Goal: Information Seeking & Learning: Understand process/instructions

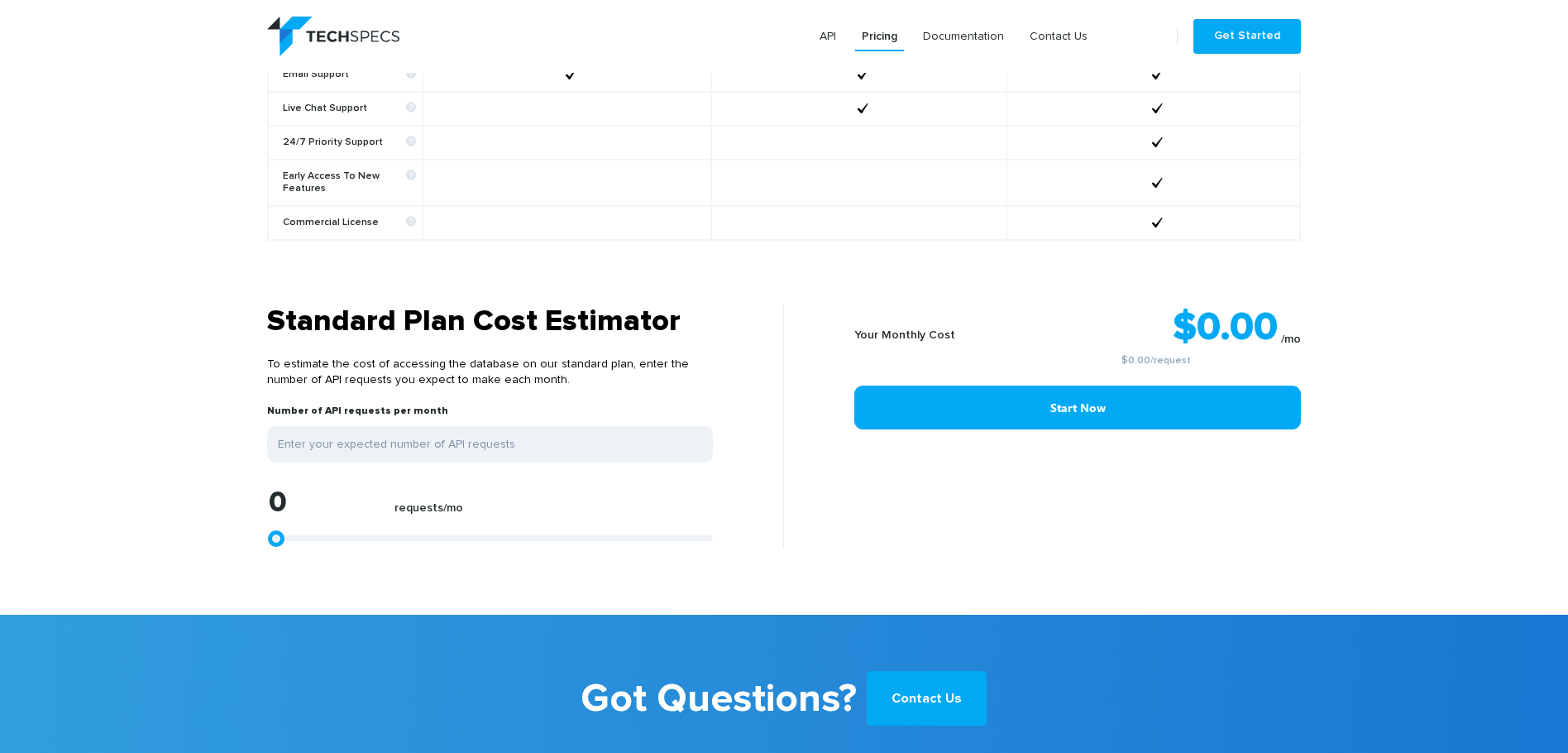
scroll to position [1292, 0]
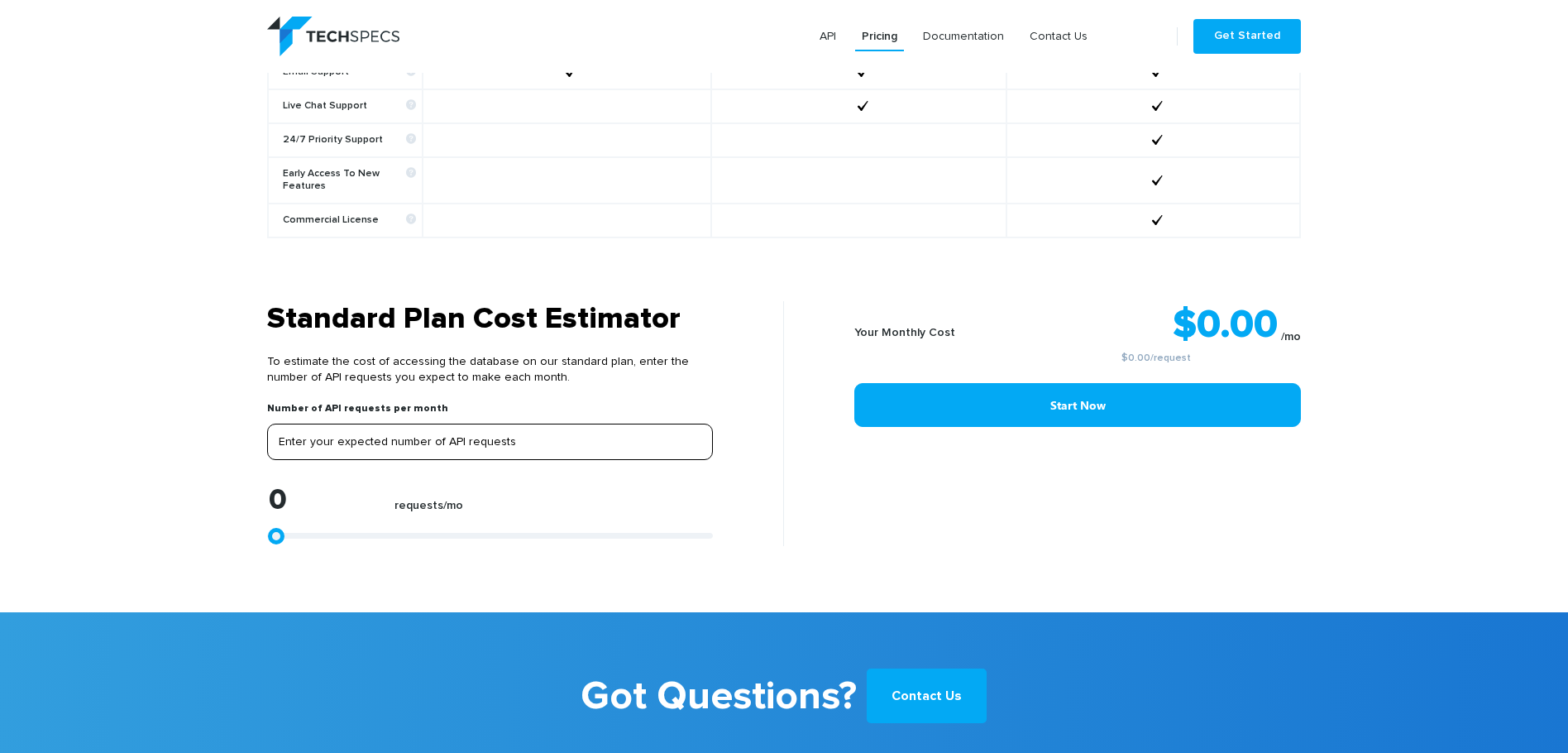
click at [576, 434] on input "tel" at bounding box center [490, 441] width 446 height 36
drag, startPoint x: 275, startPoint y: 525, endPoint x: 344, endPoint y: 516, distance: 69.6
click at [344, 516] on div "0 requests/mo" at bounding box center [490, 515] width 446 height 61
click at [345, 518] on div "0 requests/mo" at bounding box center [490, 515] width 446 height 61
type input "1670"
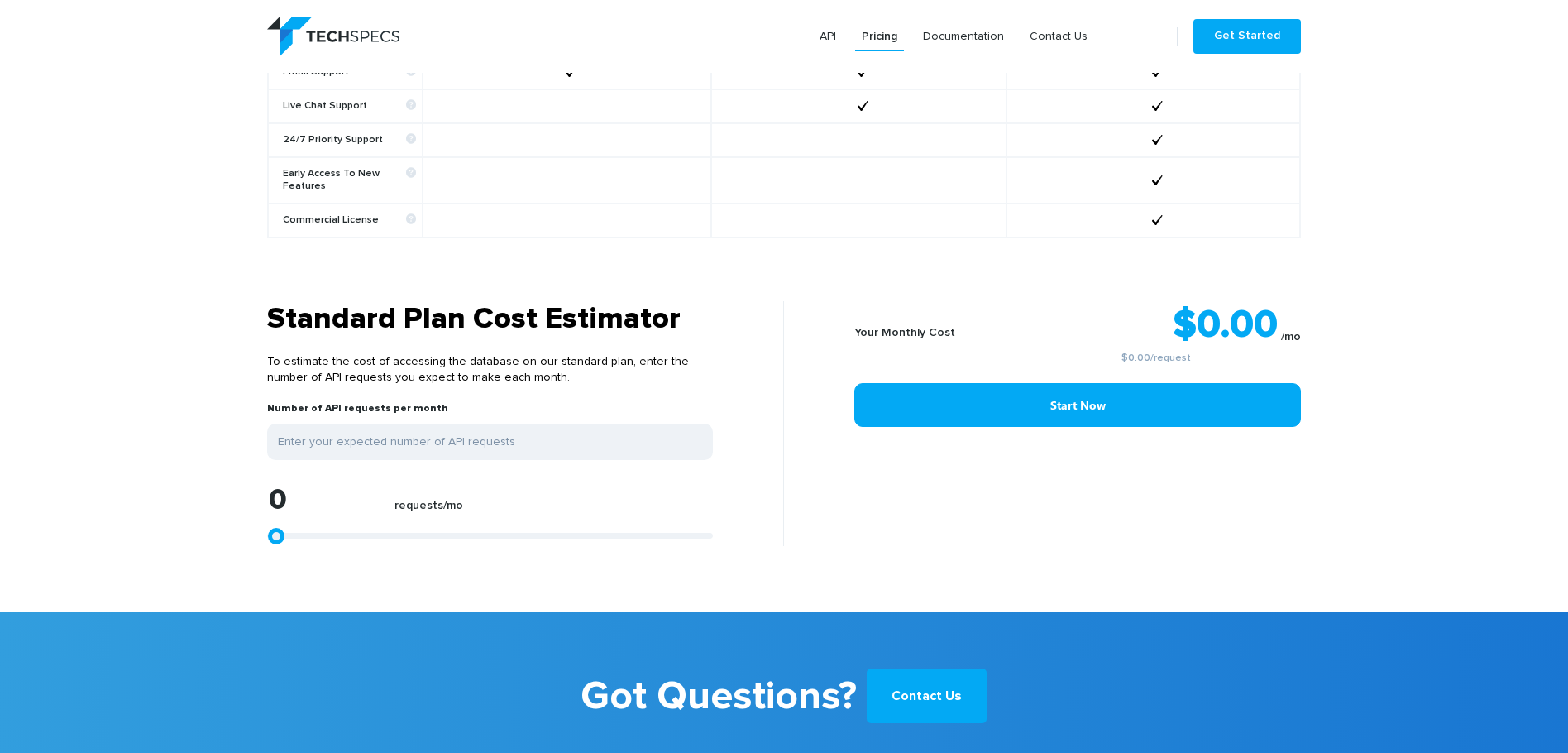
type input "1670"
type input "2226"
type input "3339"
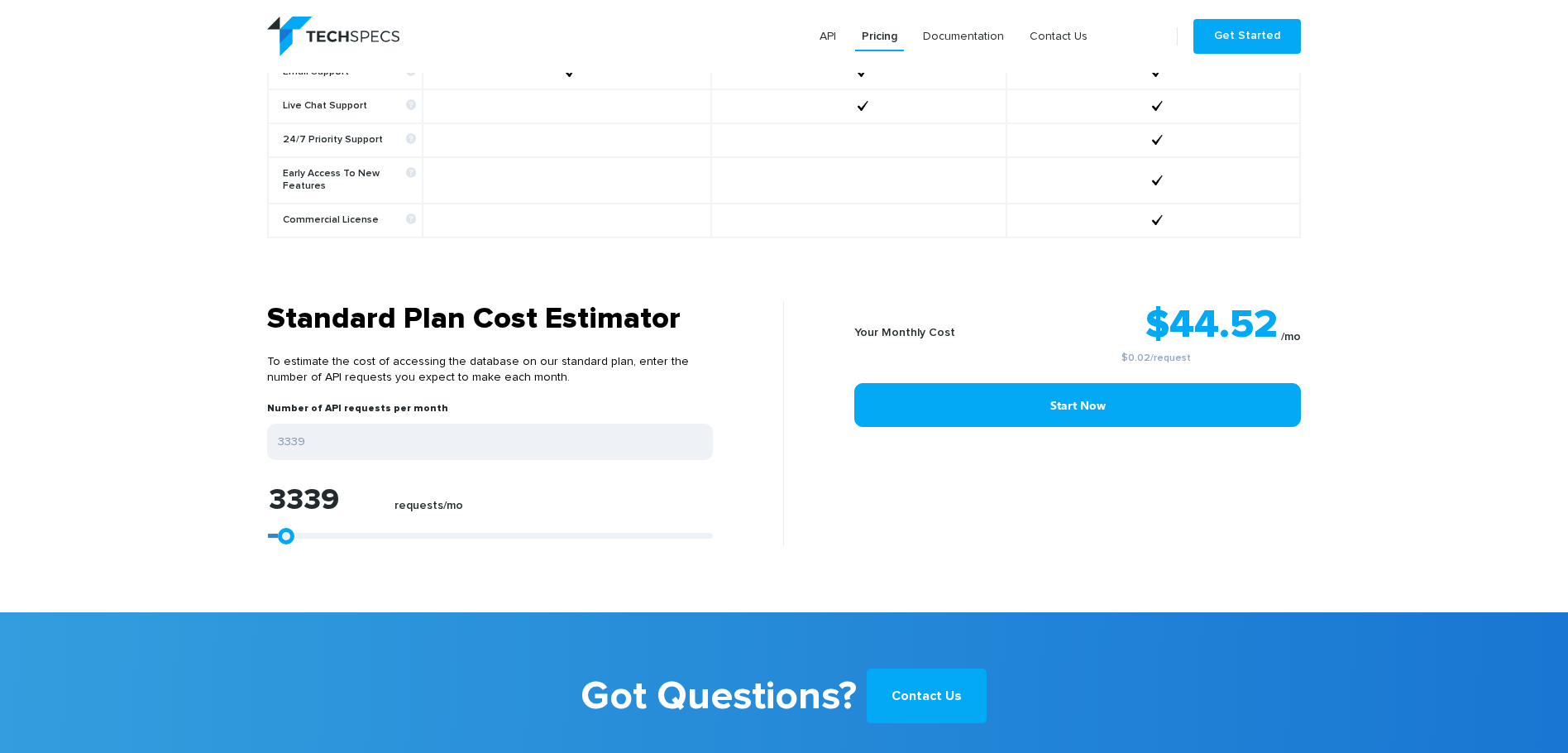
type input "5009"
type input "5937"
type input "6864"
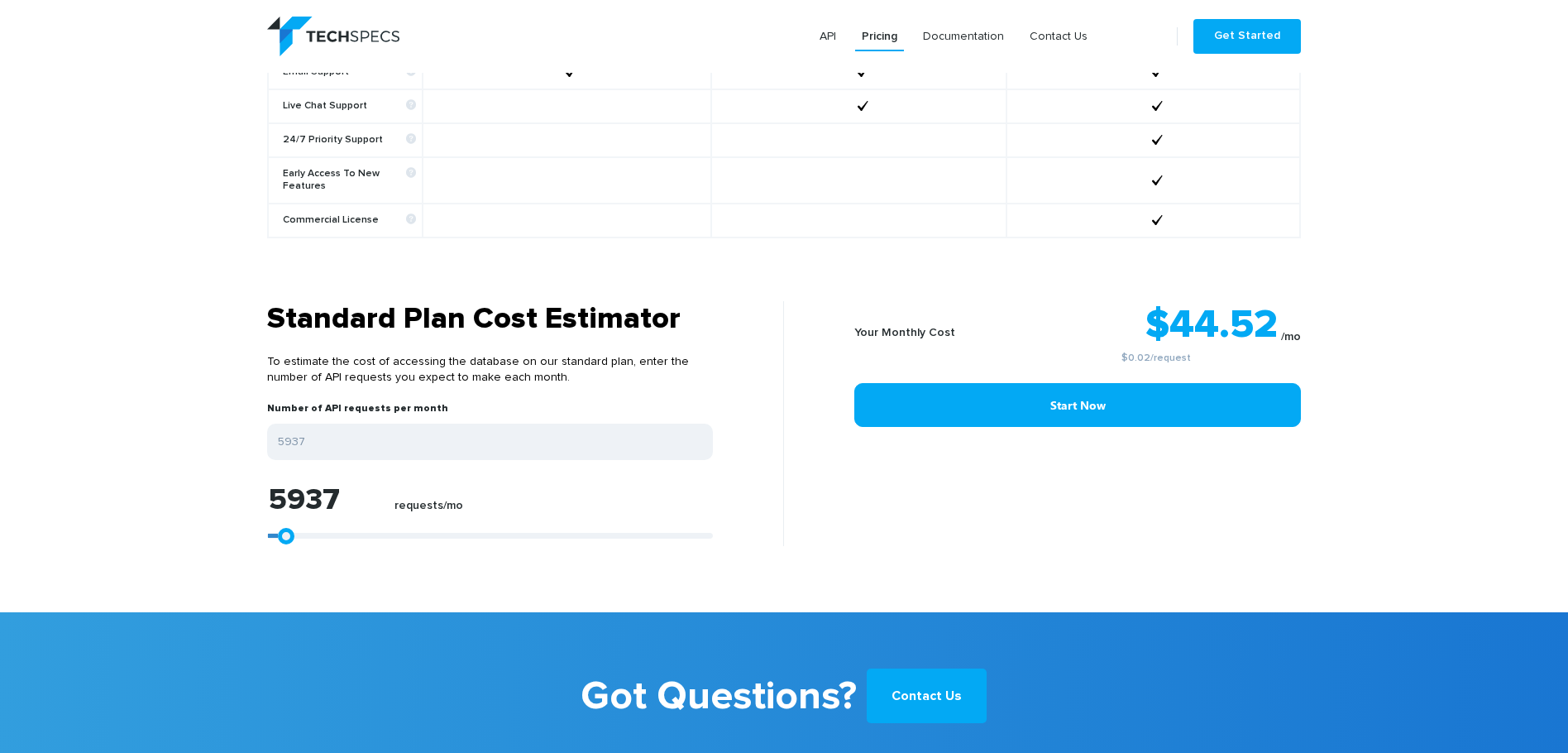
type input "6864"
type input "7607"
type input "8163"
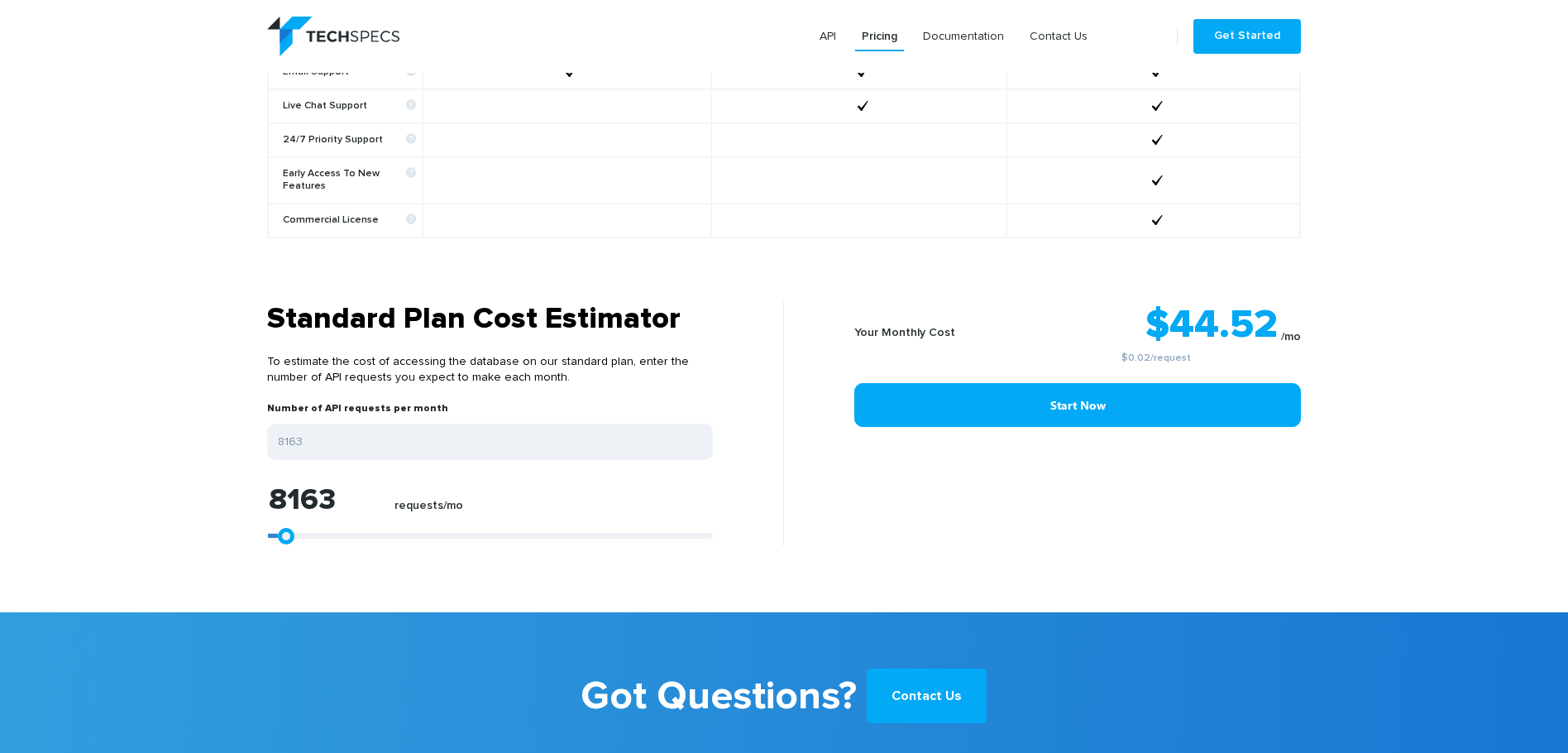
type input "8720"
type input "9833"
type input "10575"
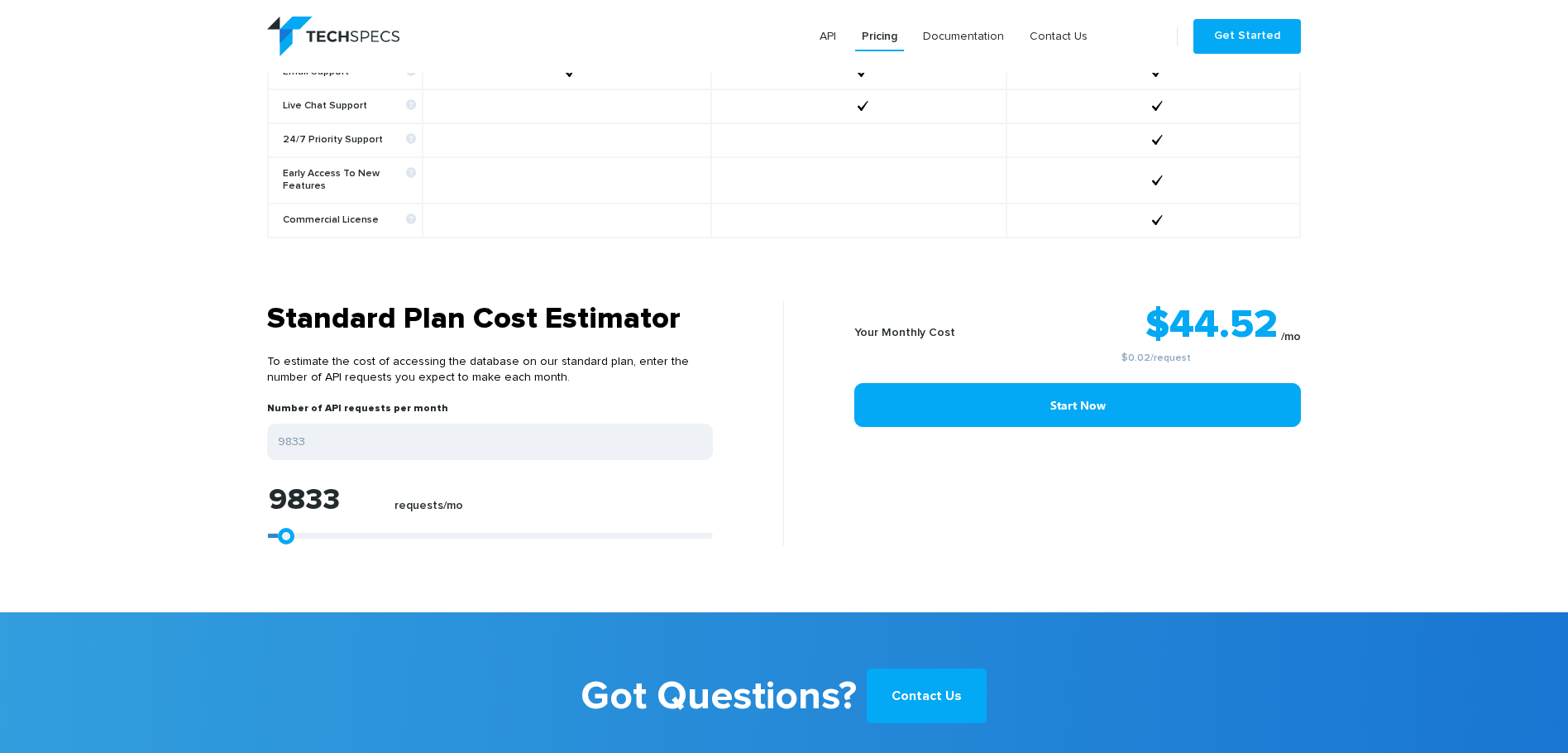
type input "10575"
type input "11503"
type input "12430"
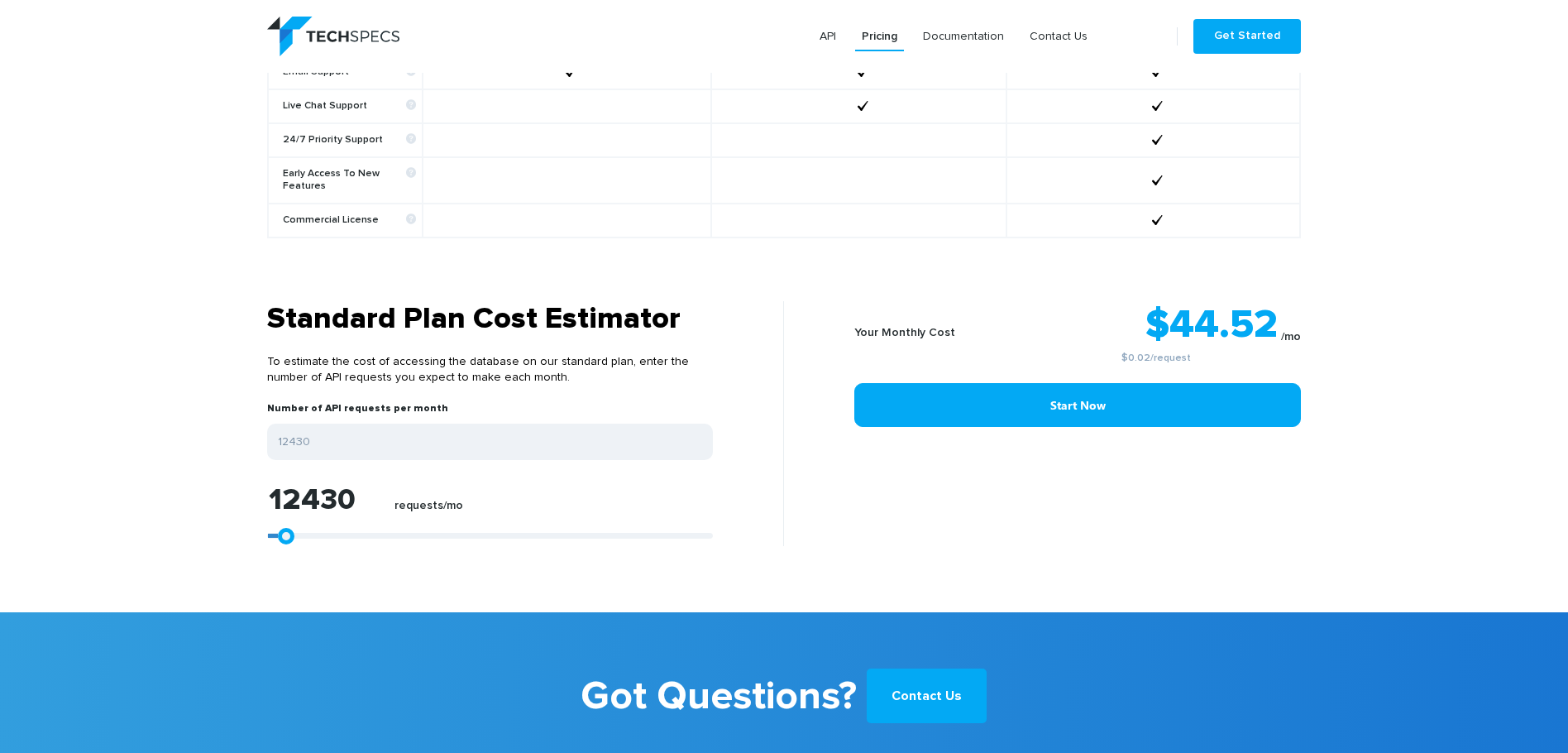
type input "13358"
type input "14100"
type input "15213"
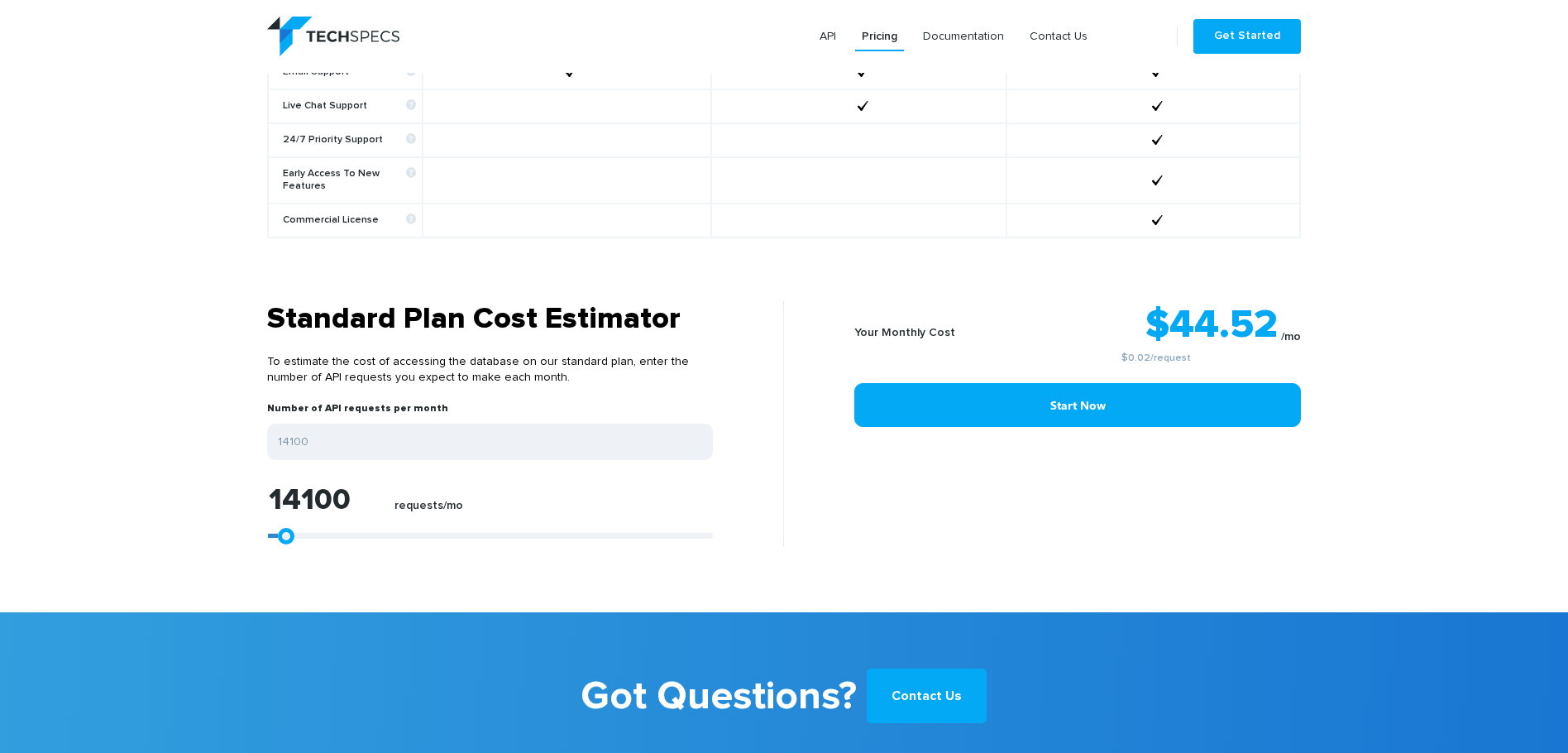
type input "15213"
type input "15955"
type input "16697"
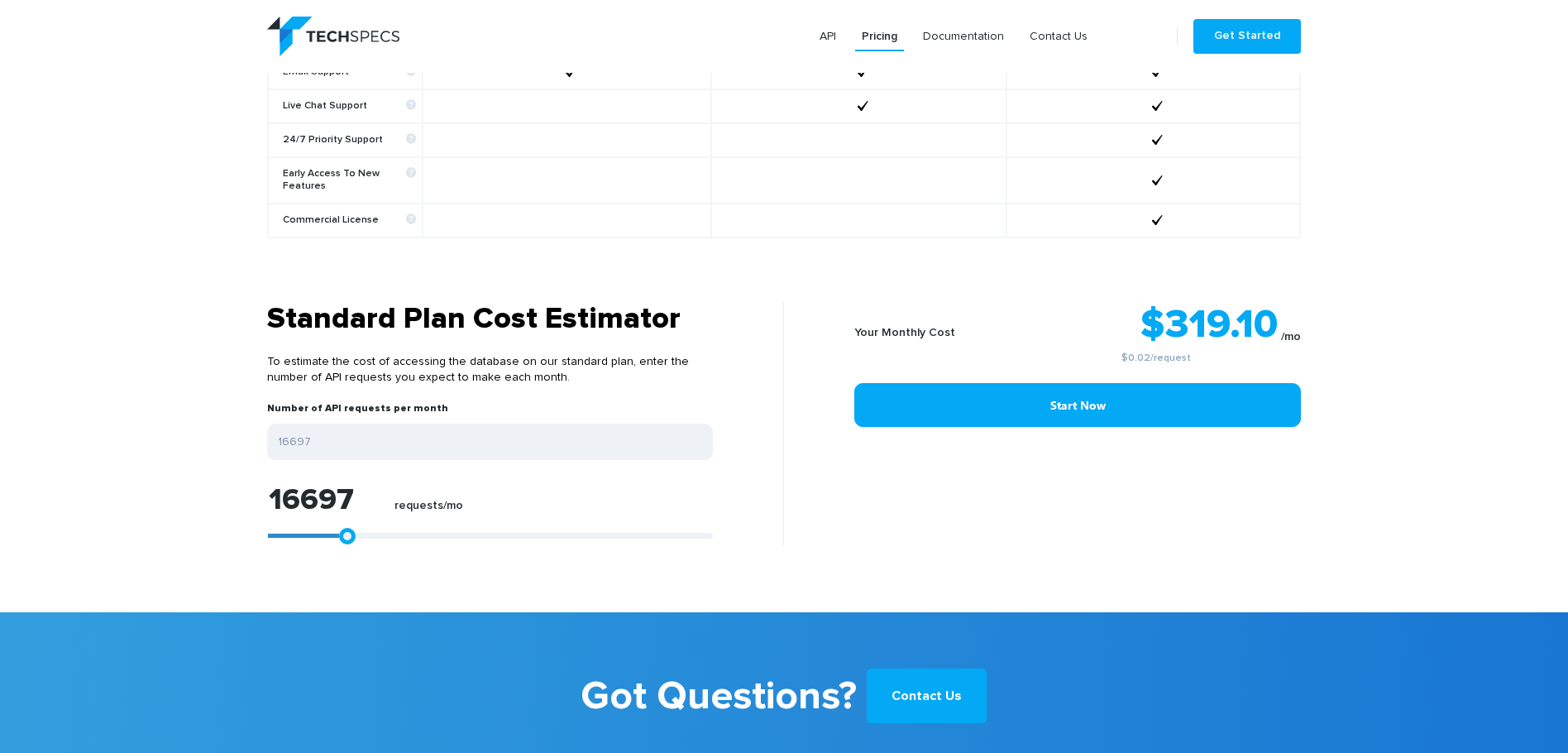
type input "17440"
type input "18182"
type input "18924"
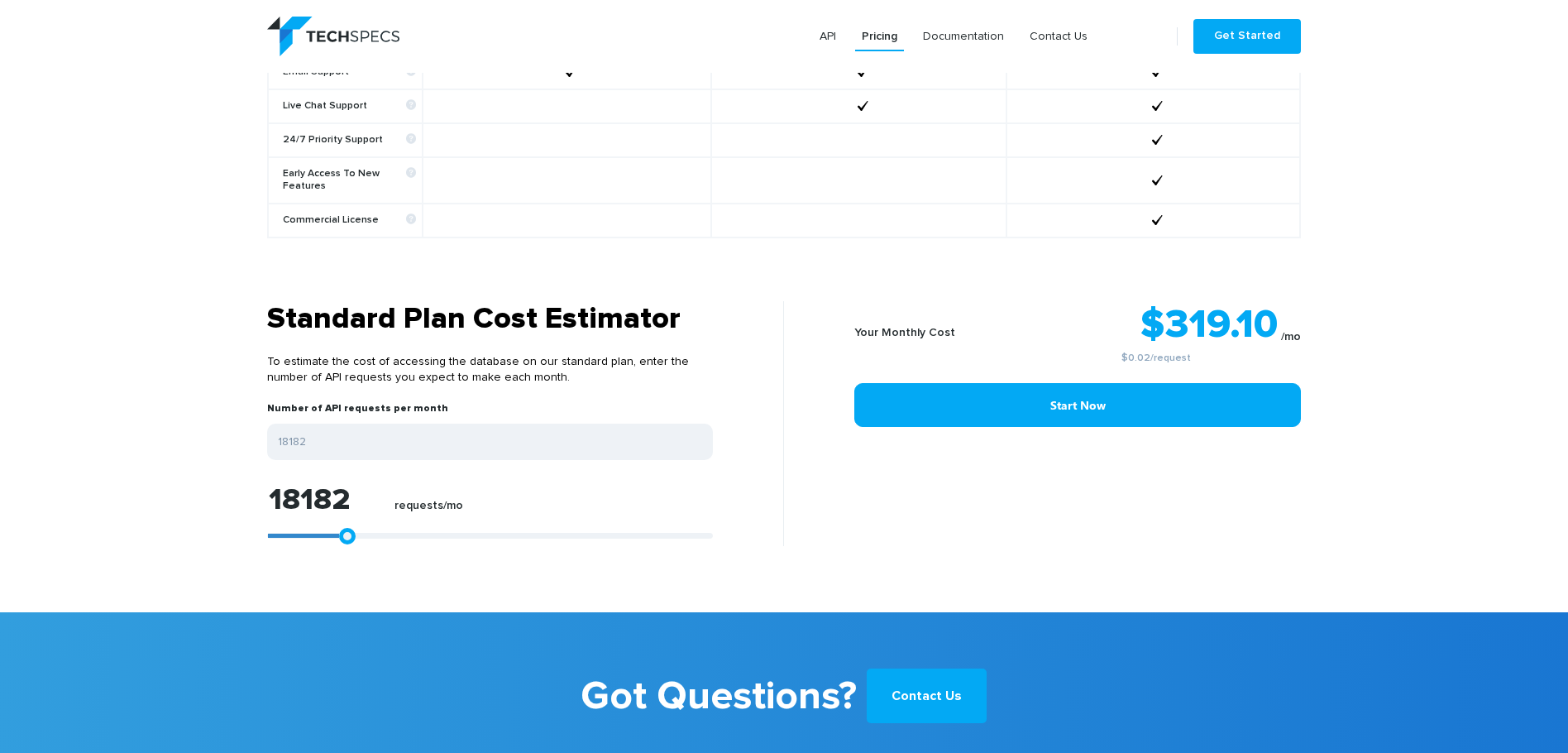
type input "18924"
type input "19666"
type input "20593"
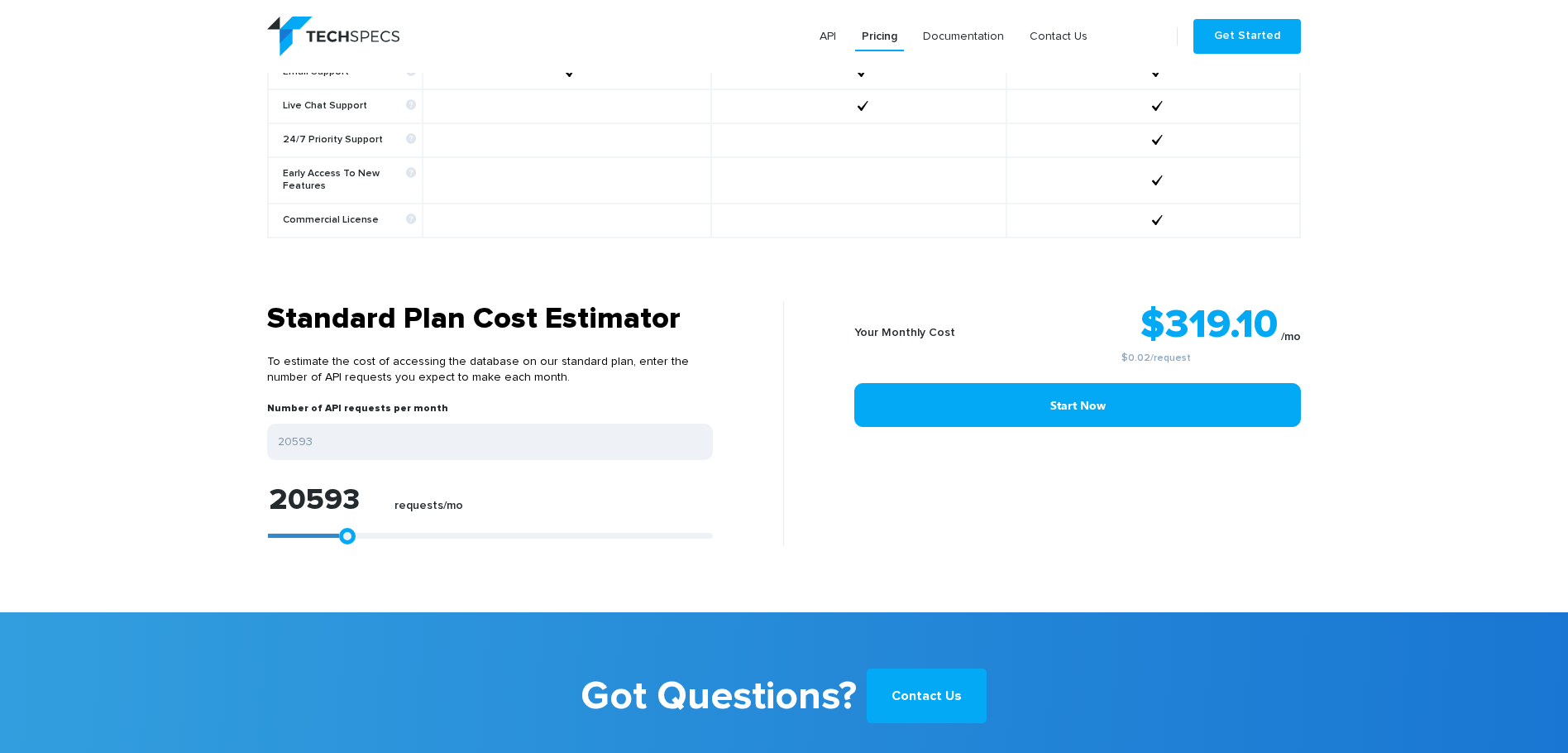
type input "20965"
type input "21521"
type input "21707"
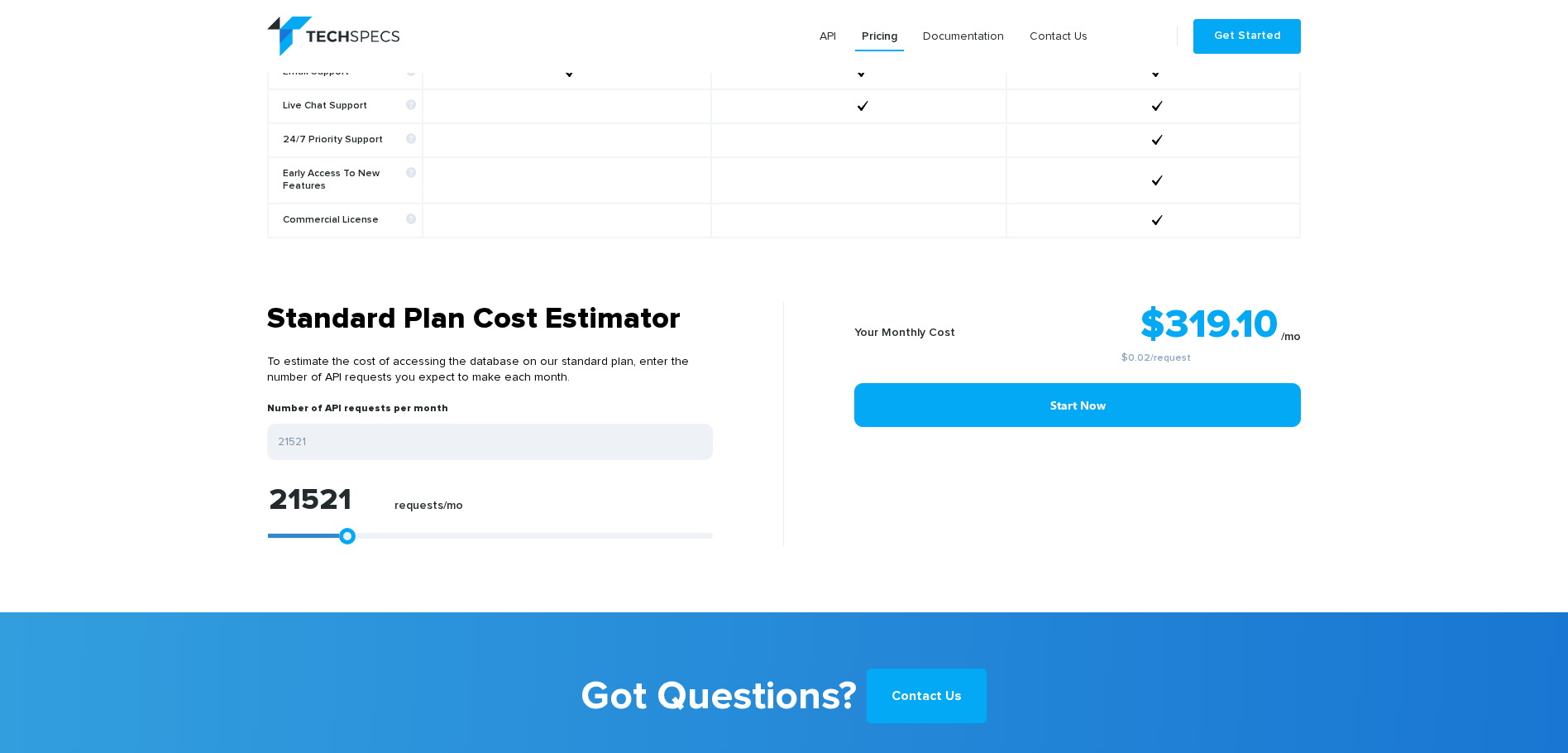
type input "21707"
type input "21892"
type input "22078"
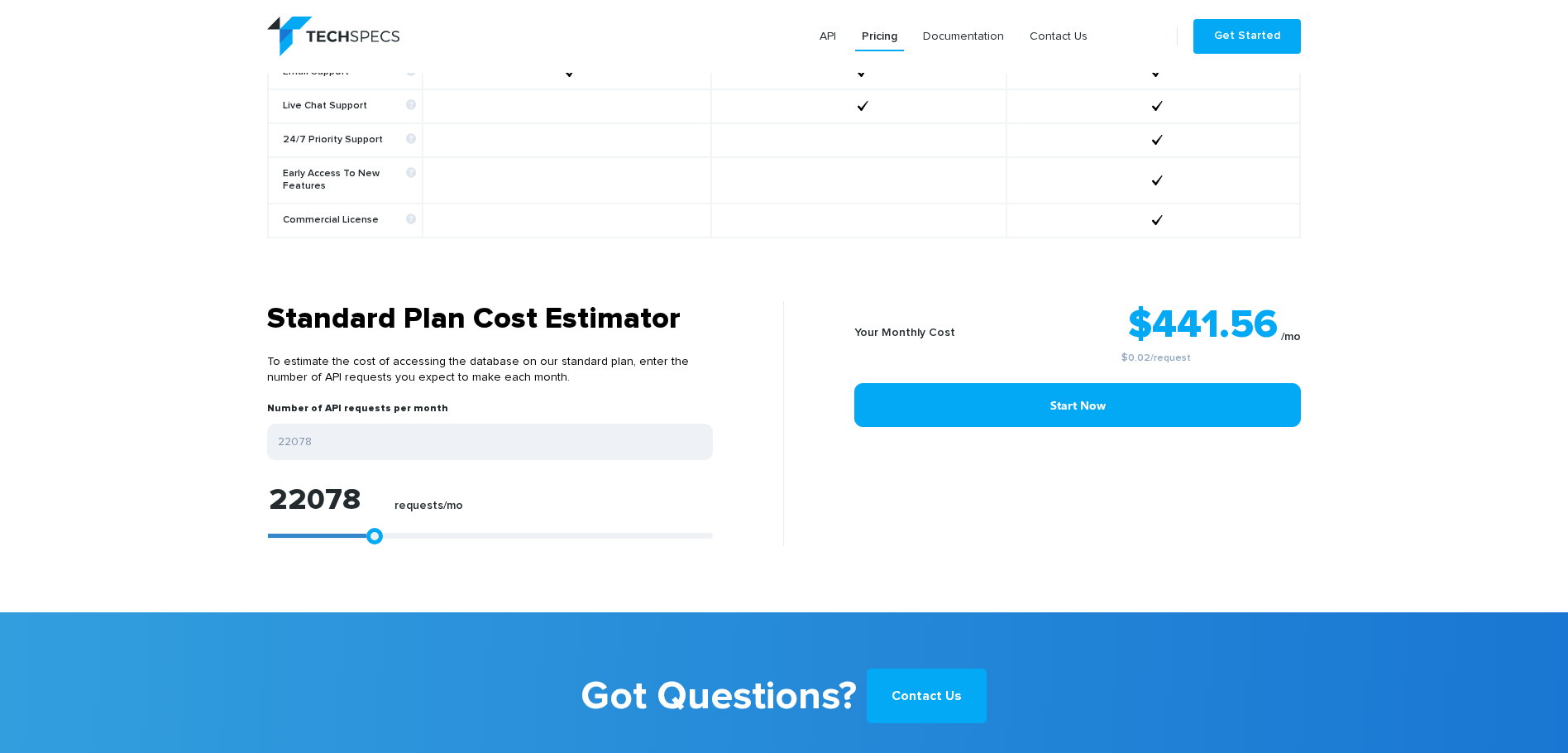
type input "21892"
type input "21707"
type input "21521"
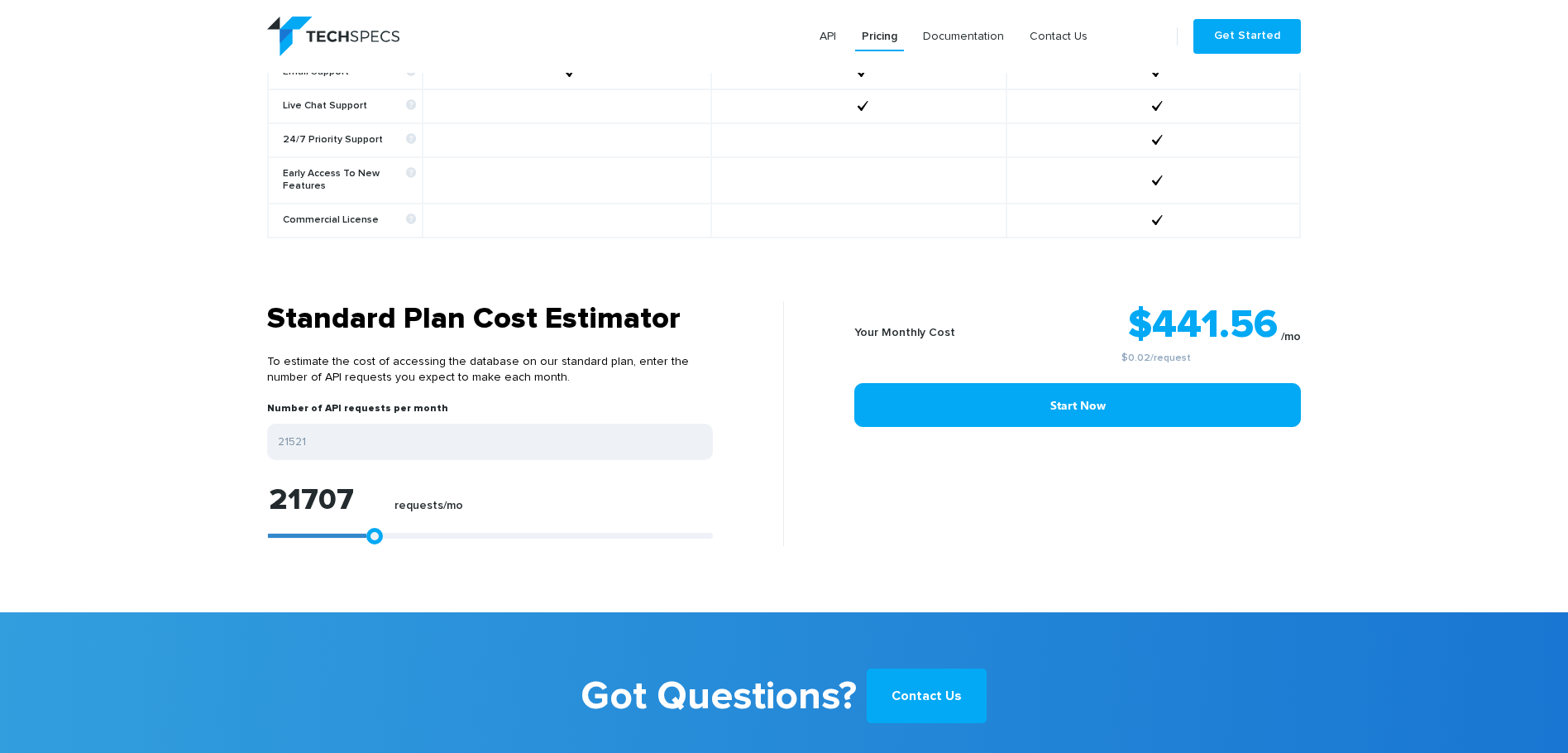
type input "21521"
type input "21336"
type input "21150"
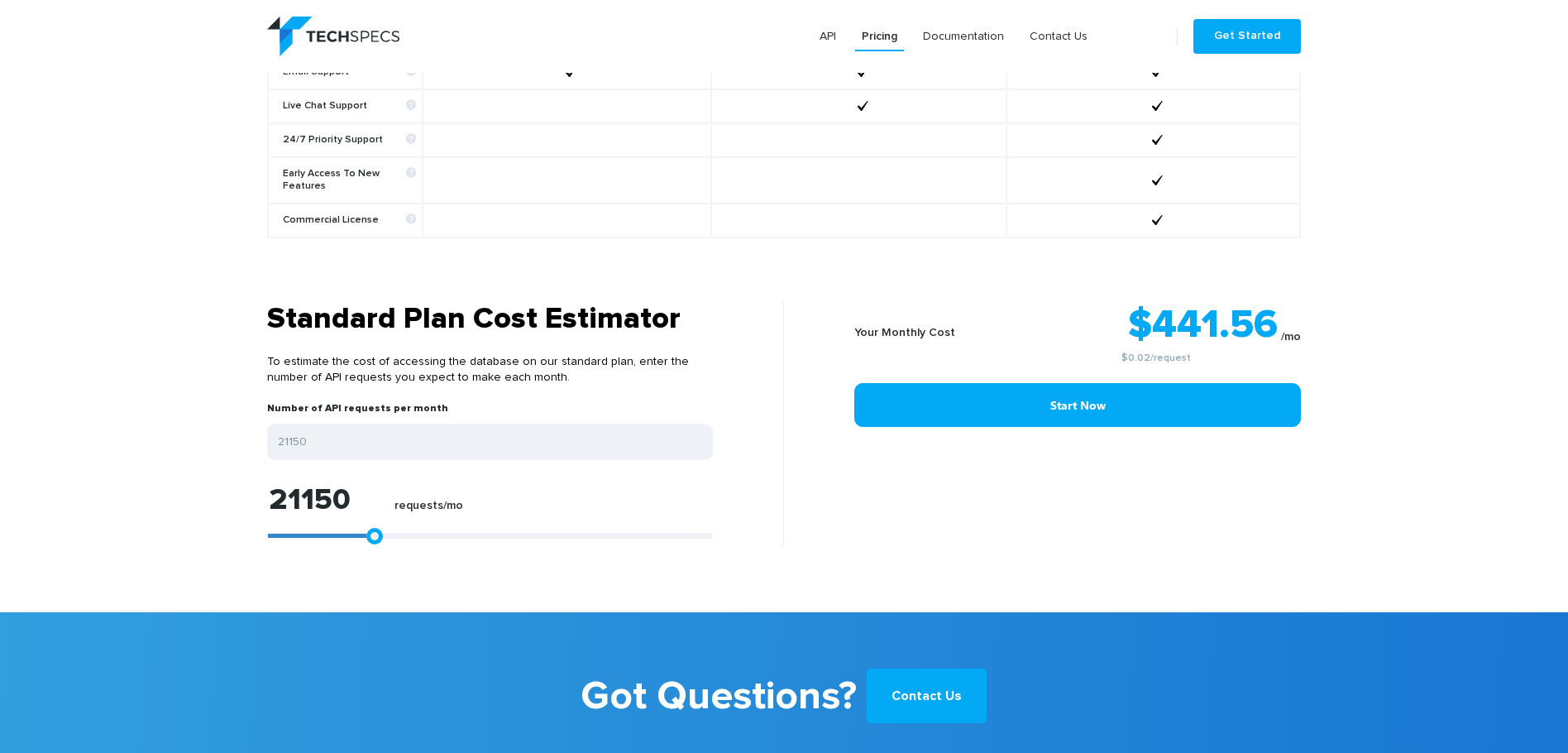
type input "20965"
type input "20593"
type input "20222"
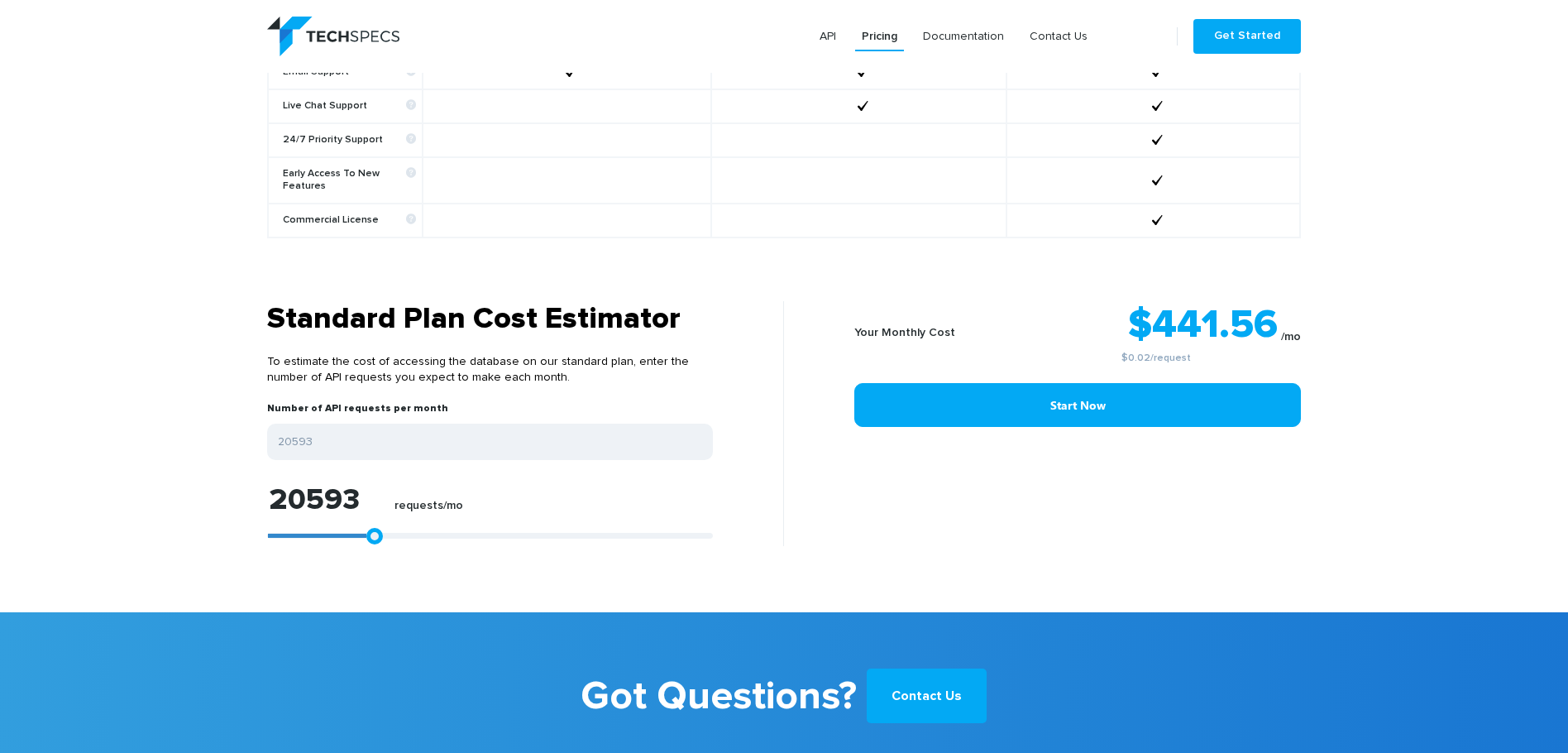
type input "20222"
type input "19851"
type input "19295"
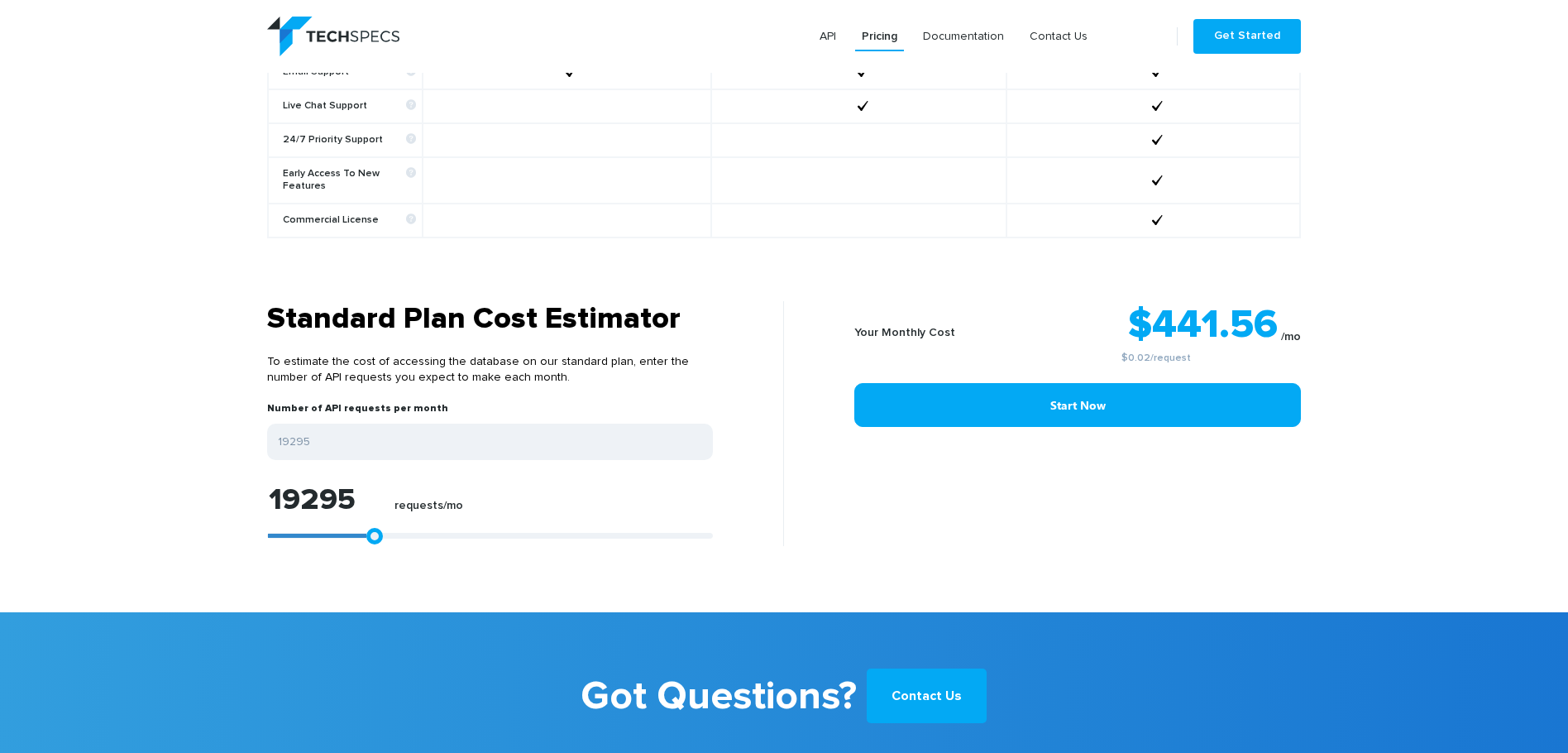
type input "19109"
type input "18924"
type input "18738"
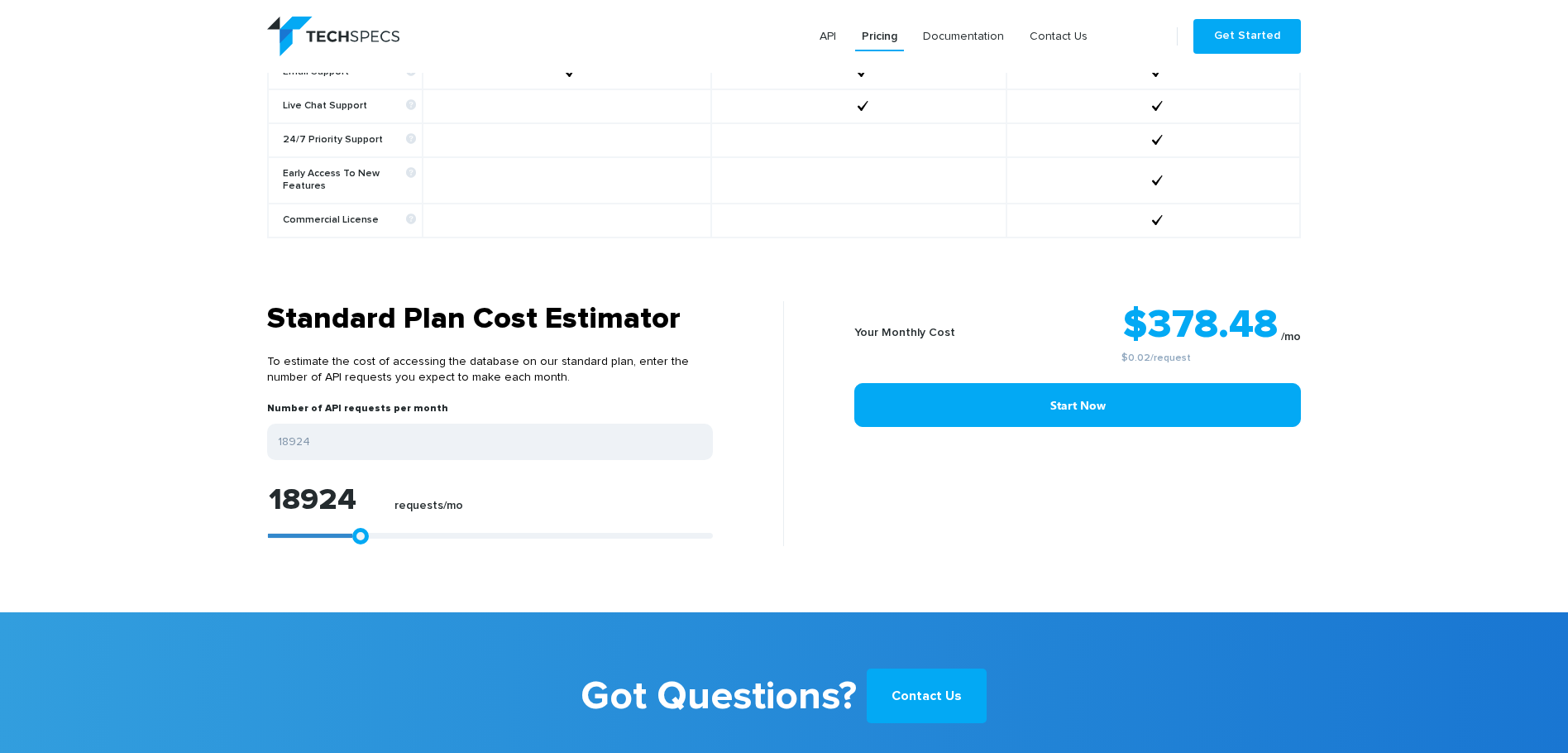
type input "18738"
type input "17996"
type input "17625"
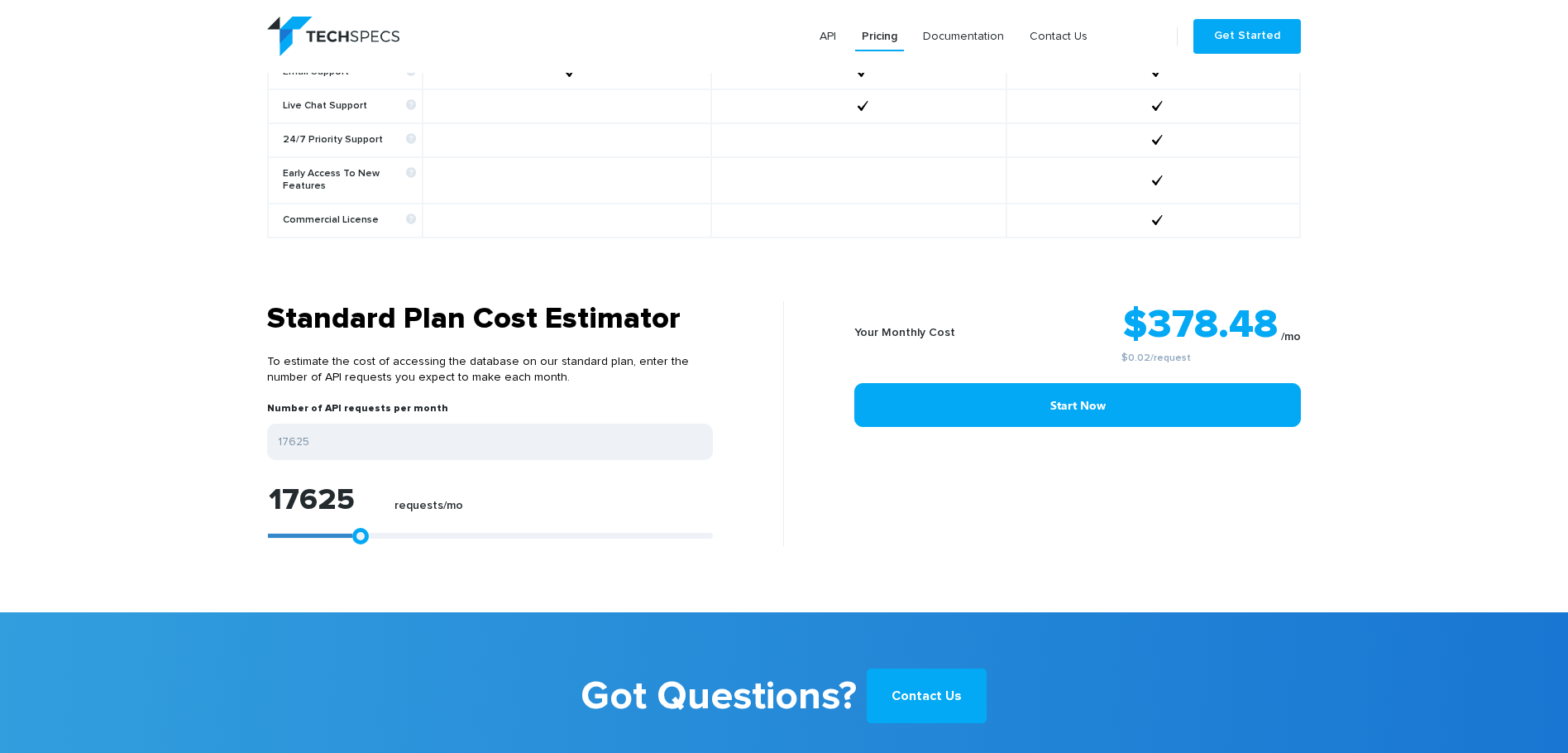
type input "17440"
type input "17254"
type input "17068"
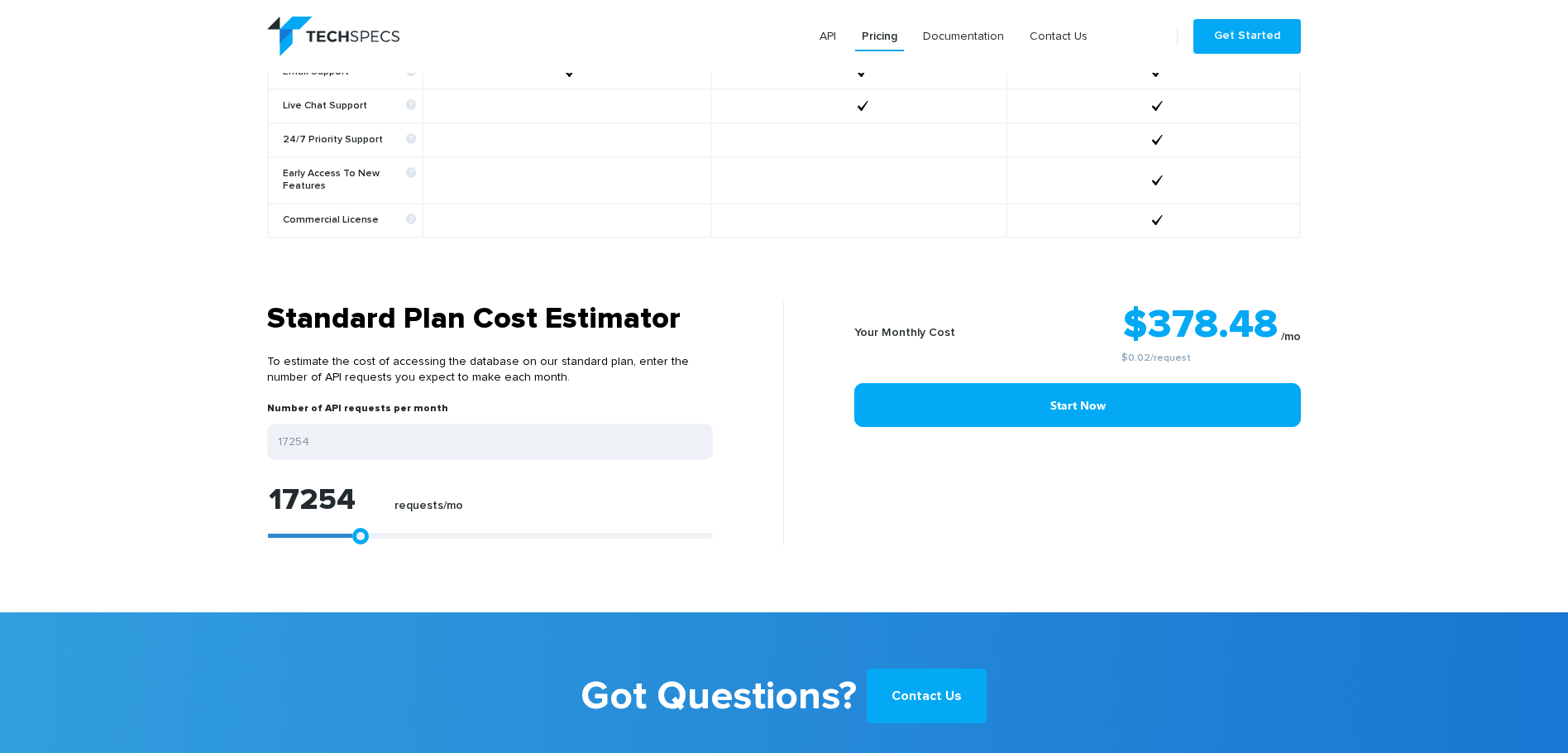
type input "17068"
type input "16883"
type input "16512"
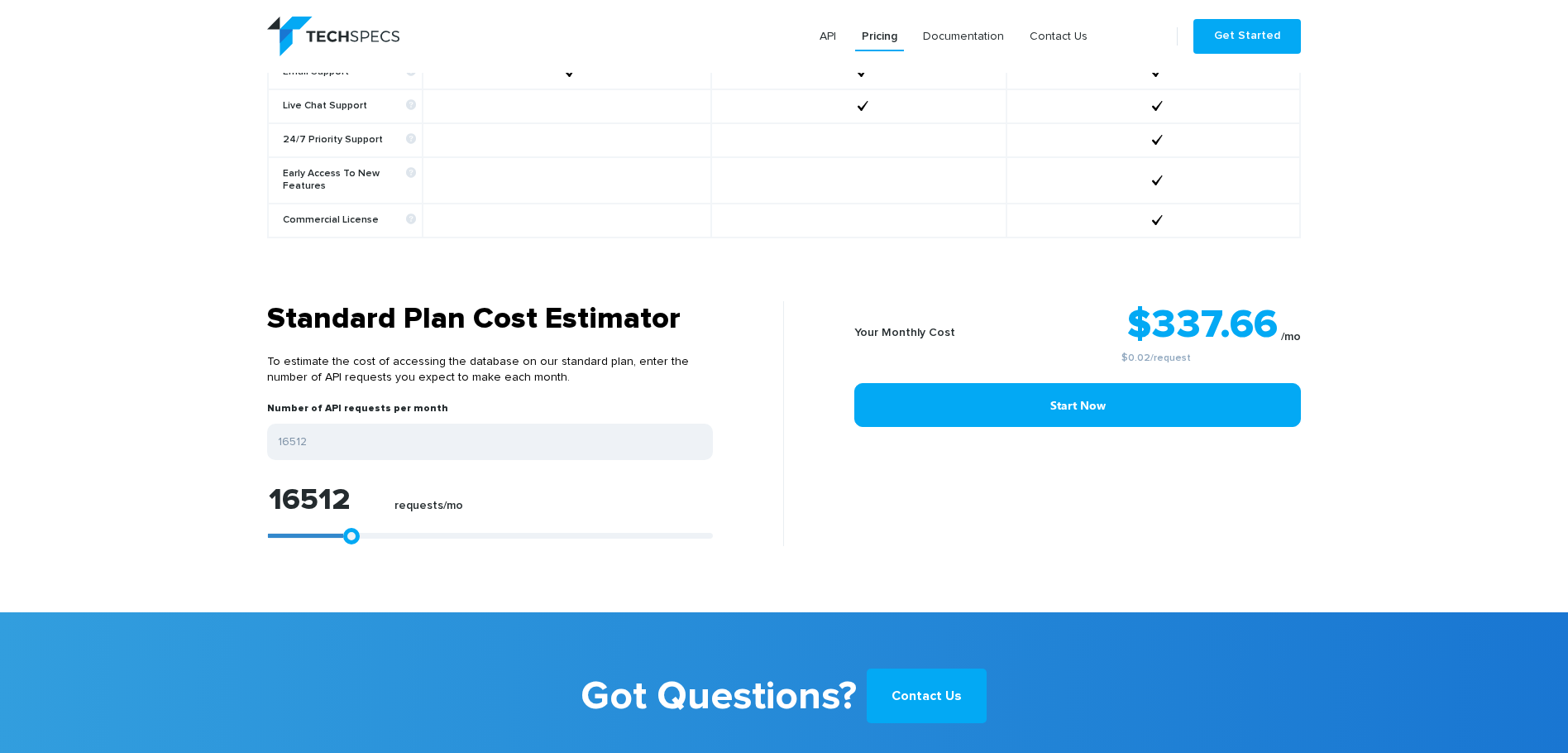
type input "16326"
type input "16141"
type input "15955"
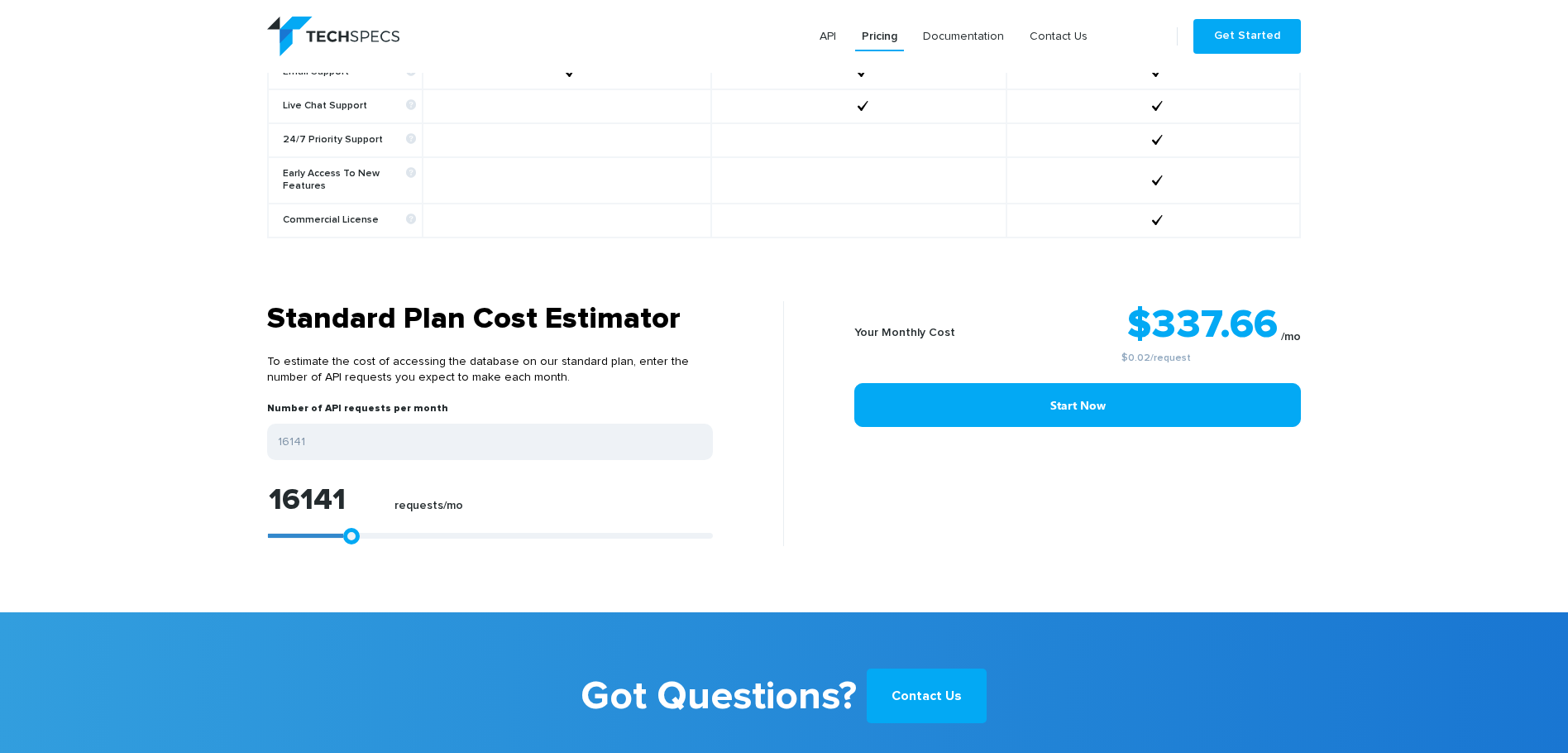
type input "15955"
type input "15770"
type input "15028"
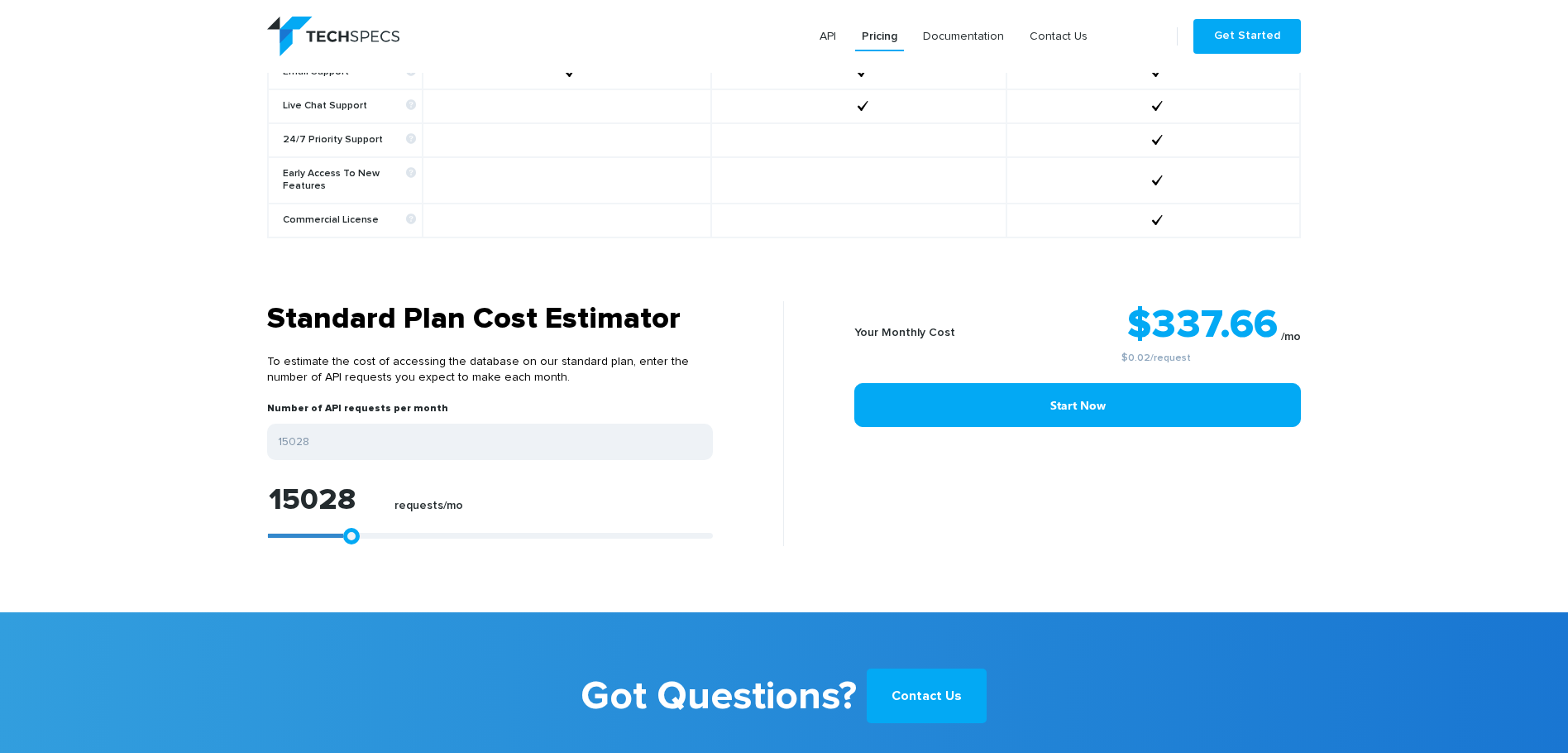
type input "14842"
type input "14657"
type input "14286"
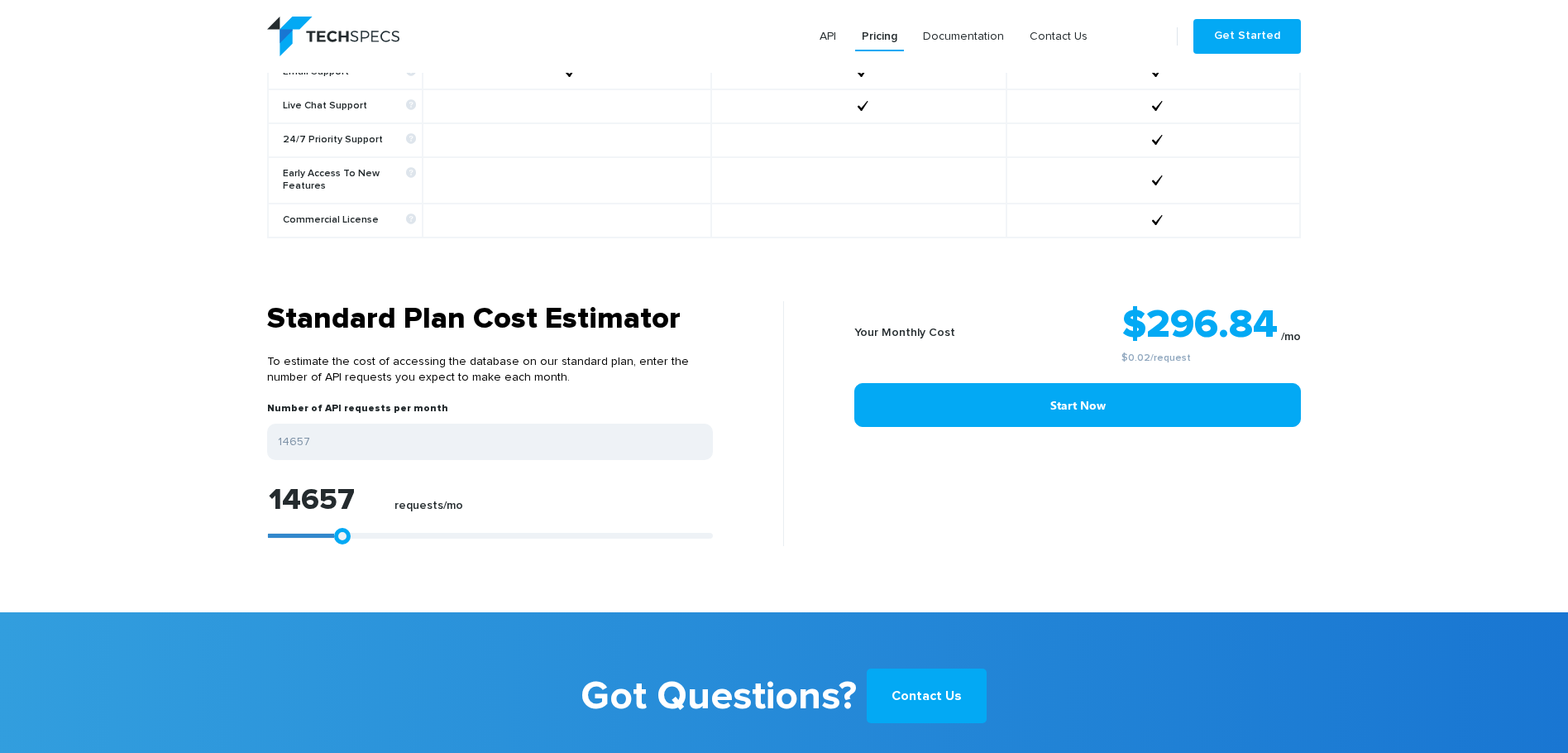
type input "14286"
type input "13729"
type input "13358"
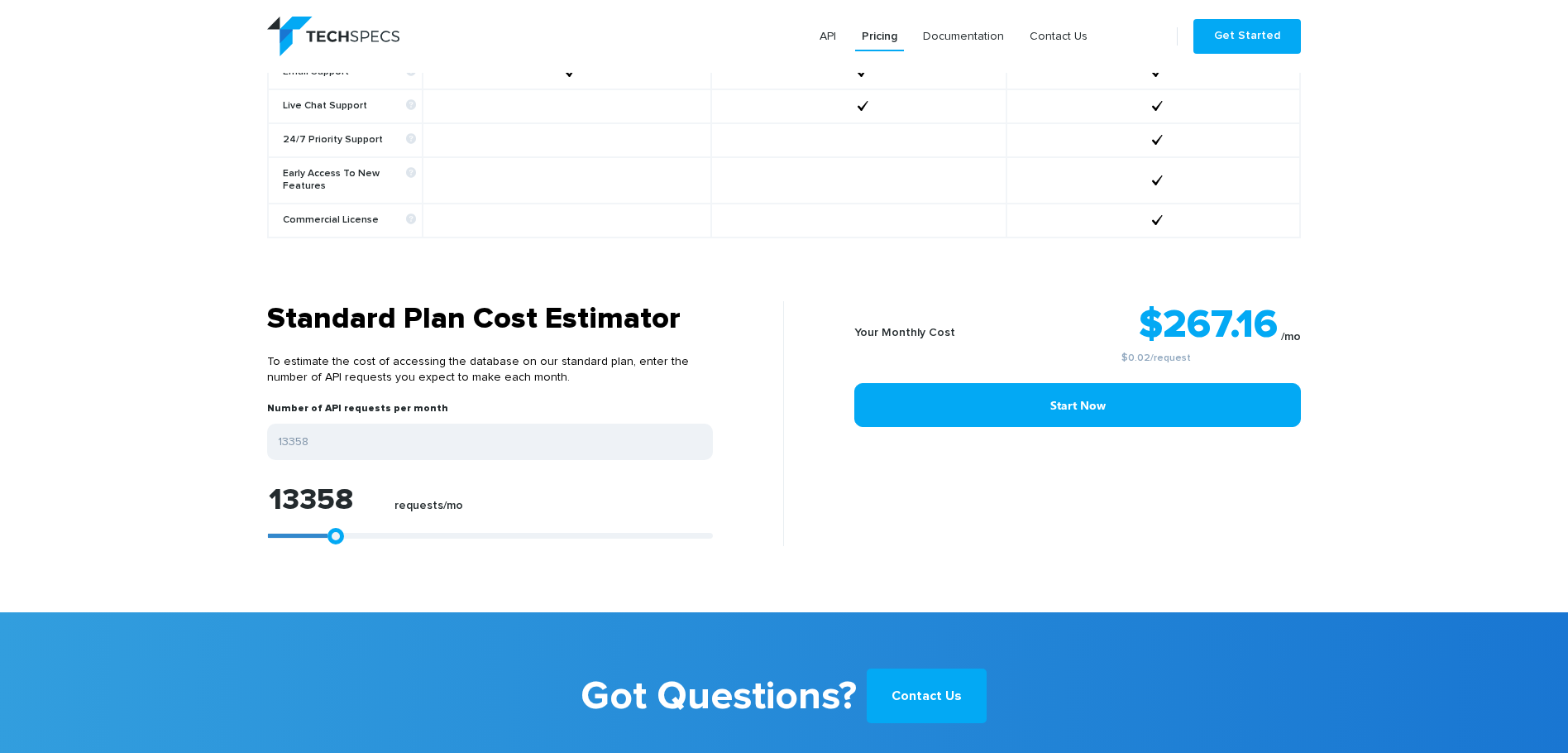
type input "13172"
type input "12245"
type input "11317"
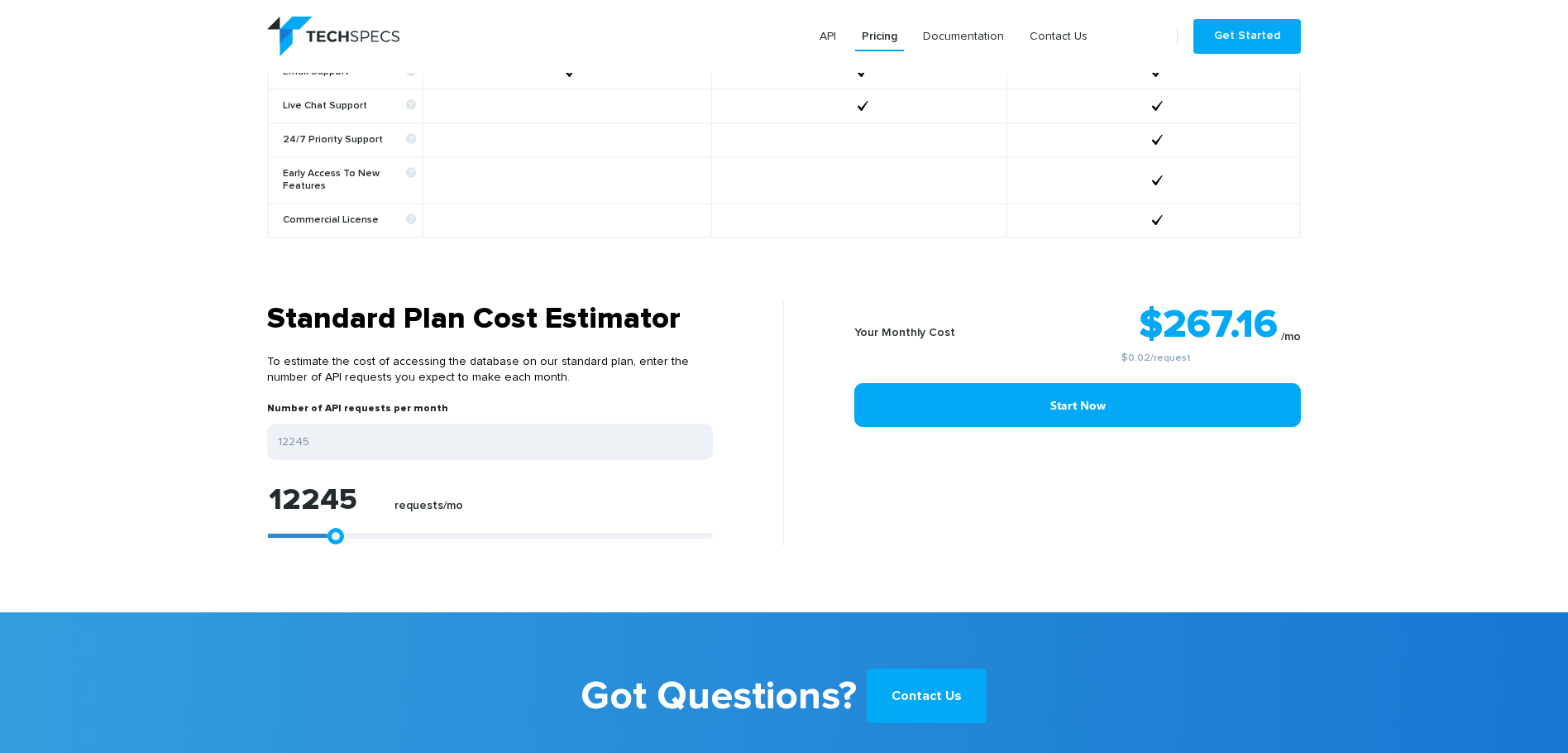
type input "11317"
type input "10761"
type input "10390"
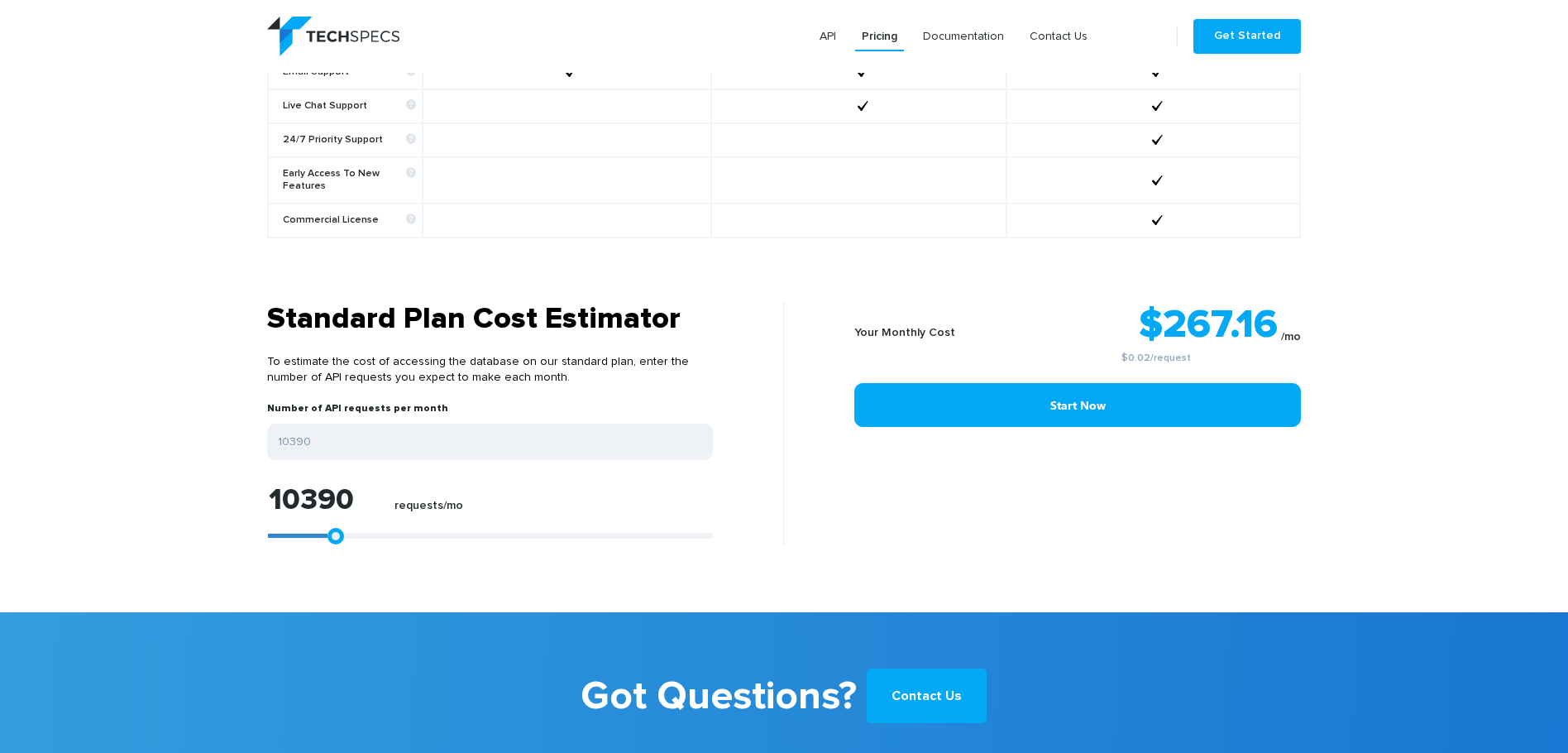
type input "10204"
type input "10018"
type input "9833"
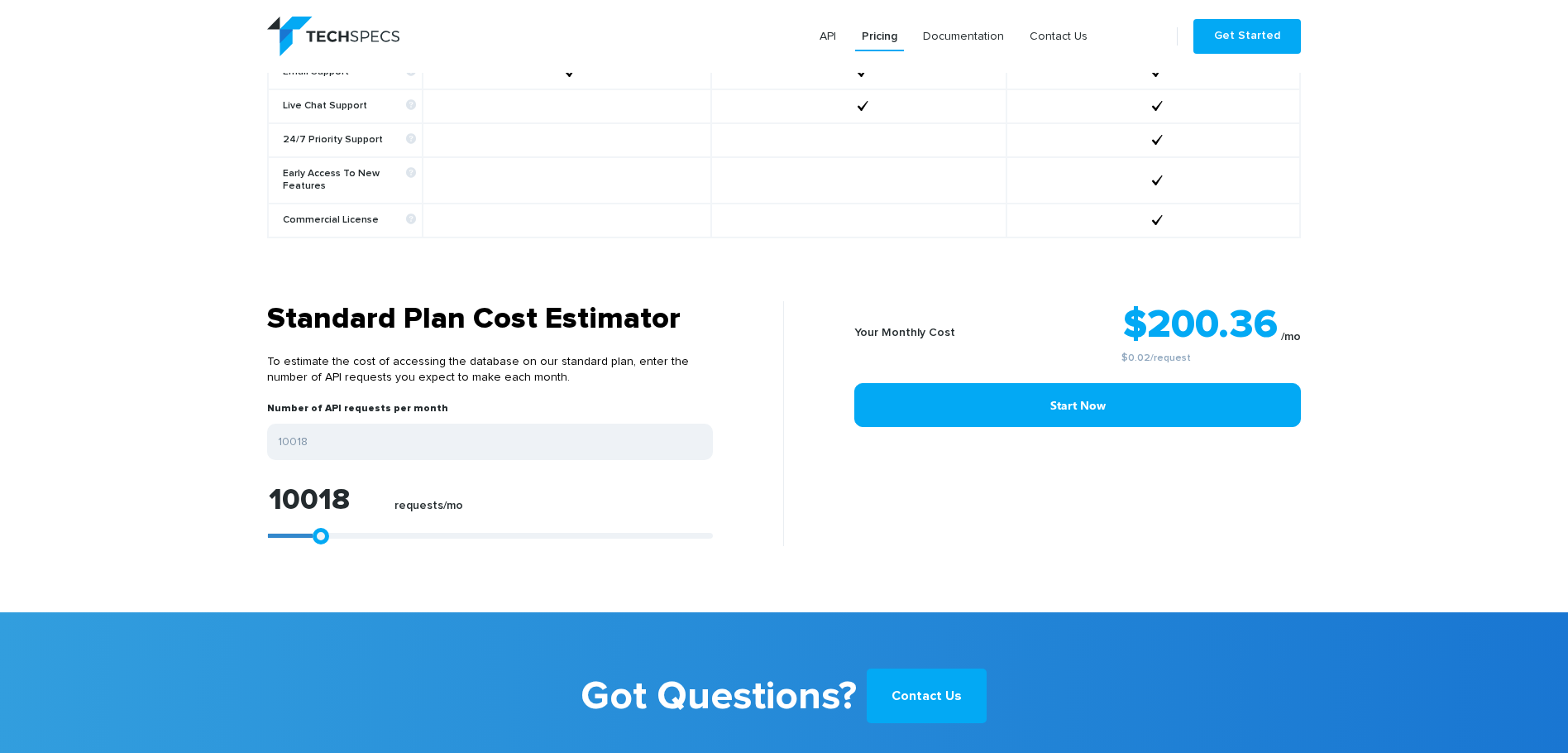
type input "9833"
type input "9091"
type input "8349"
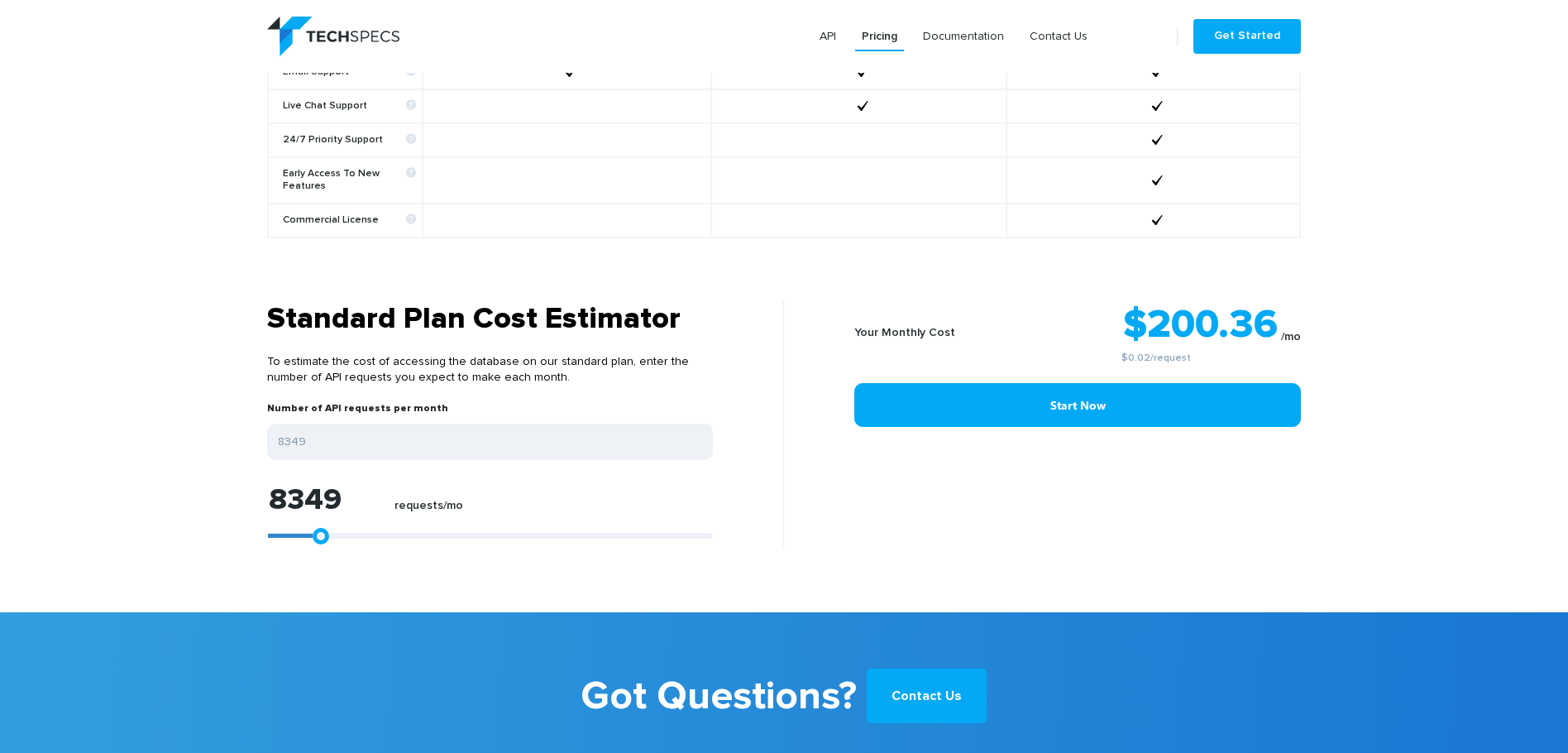
type input "7792"
type input "7236"
type input "6493"
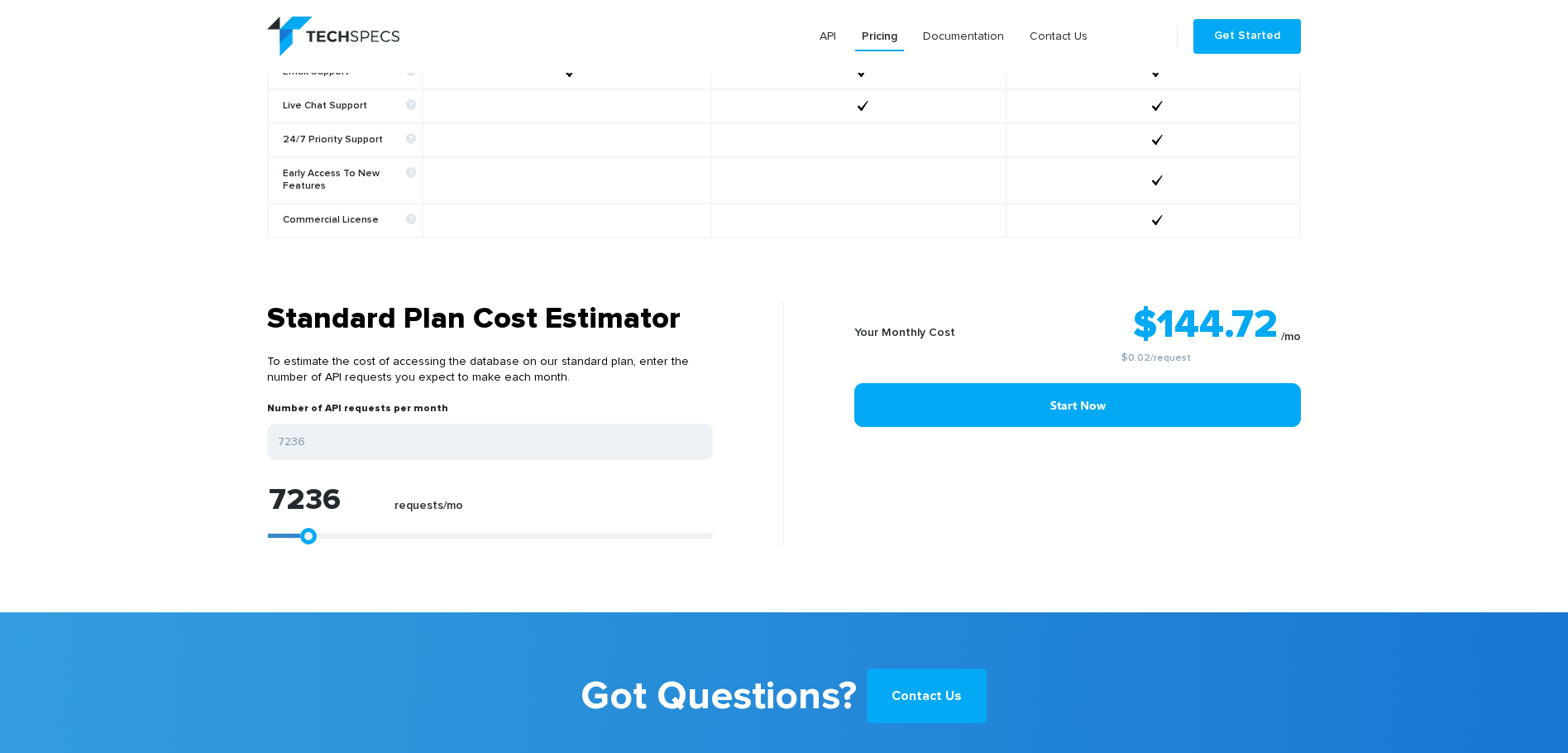
type input "6493"
type input "6308"
type input "5937"
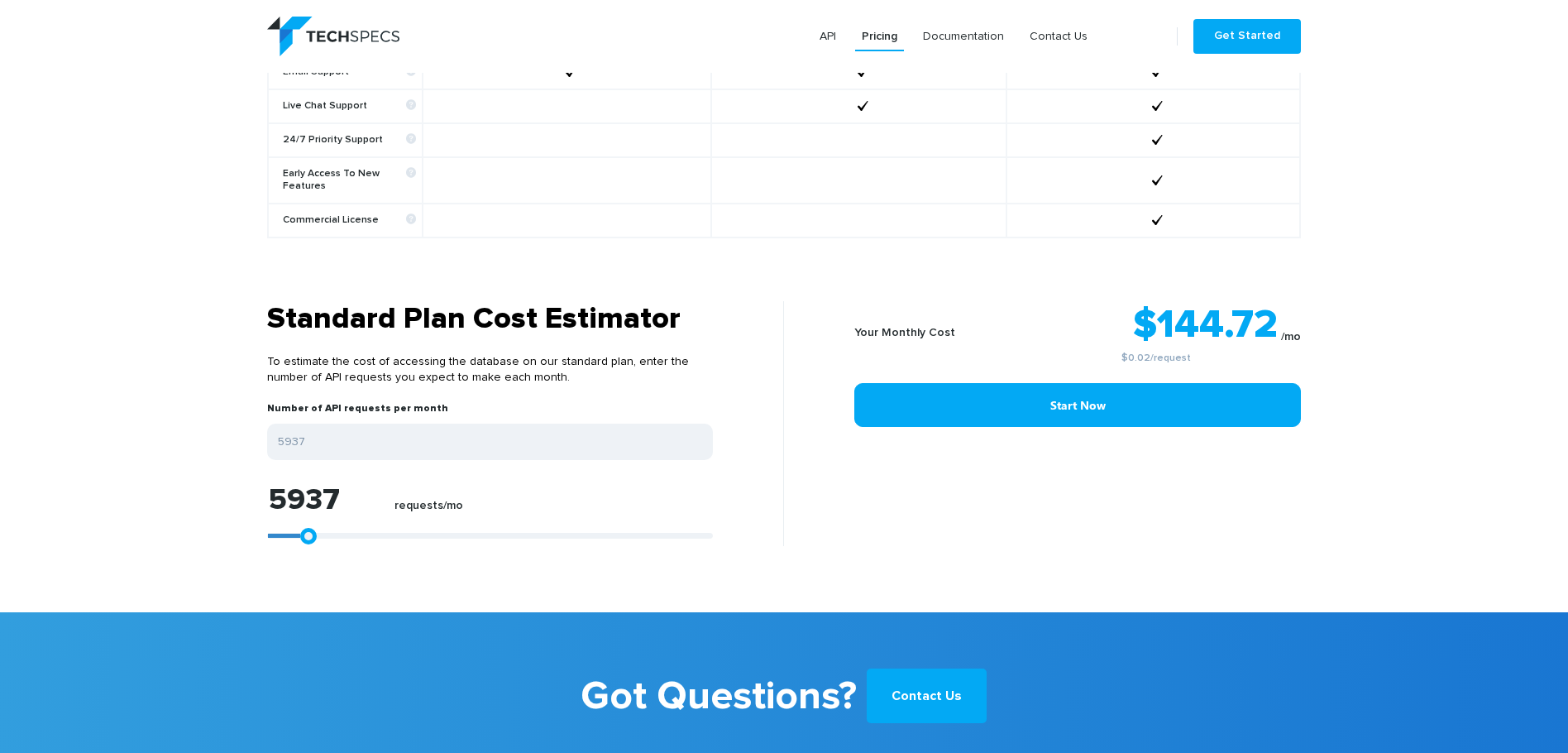
type input "5751"
type input "4824"
type input "3525"
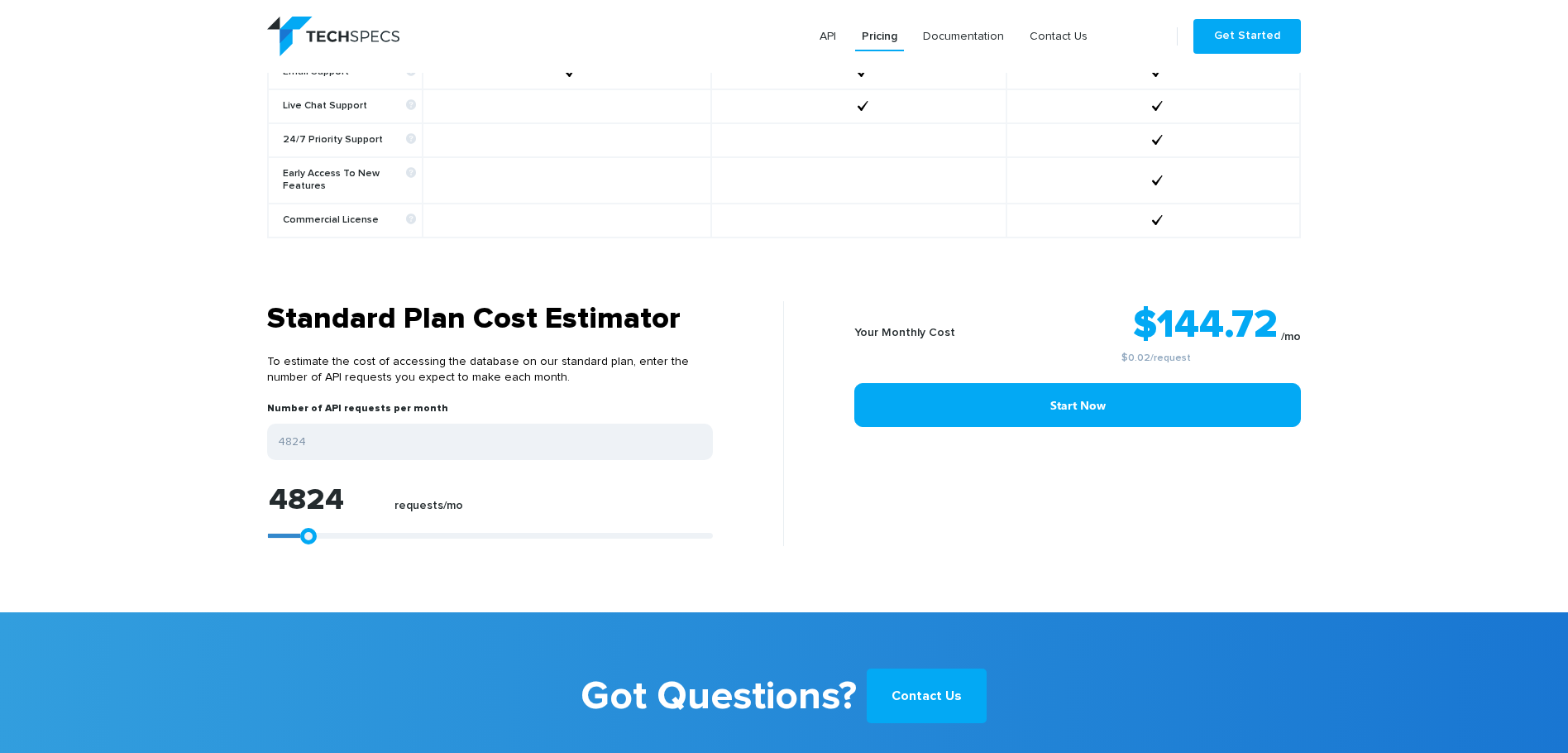
type input "3525"
type input "2597"
type input "1855"
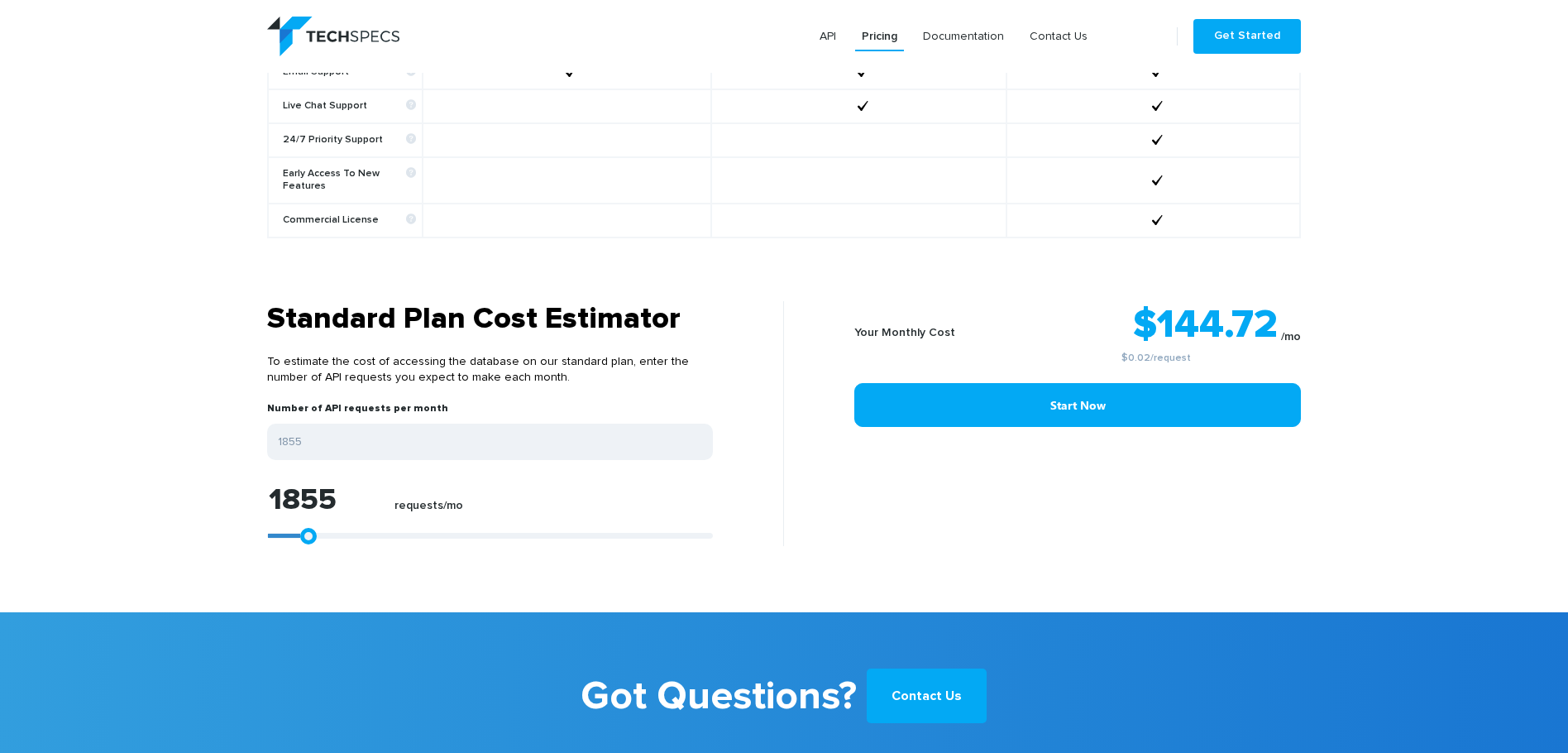
type input "1484"
type input "1299"
type input "1113"
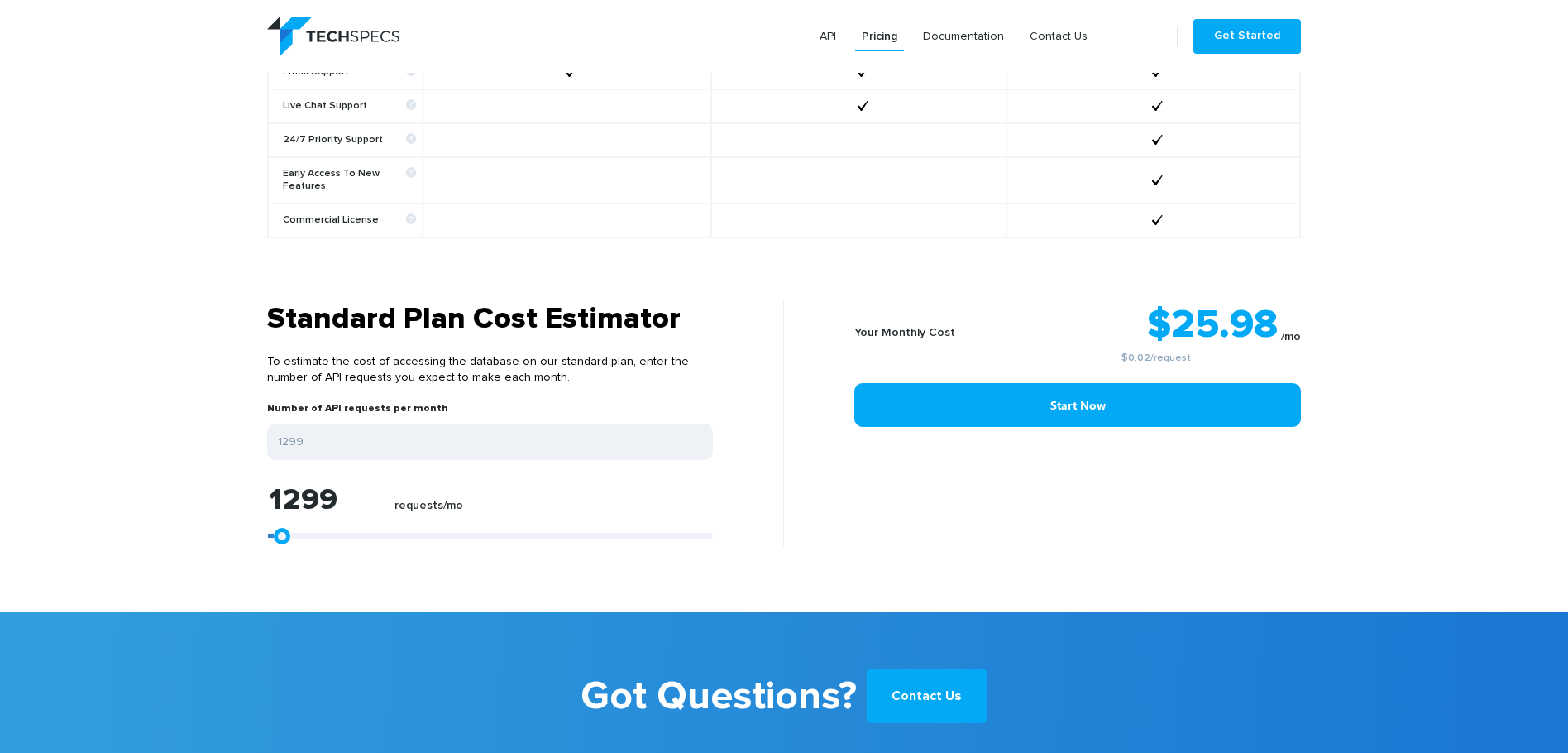
type input "1113"
type input "928"
type input "742"
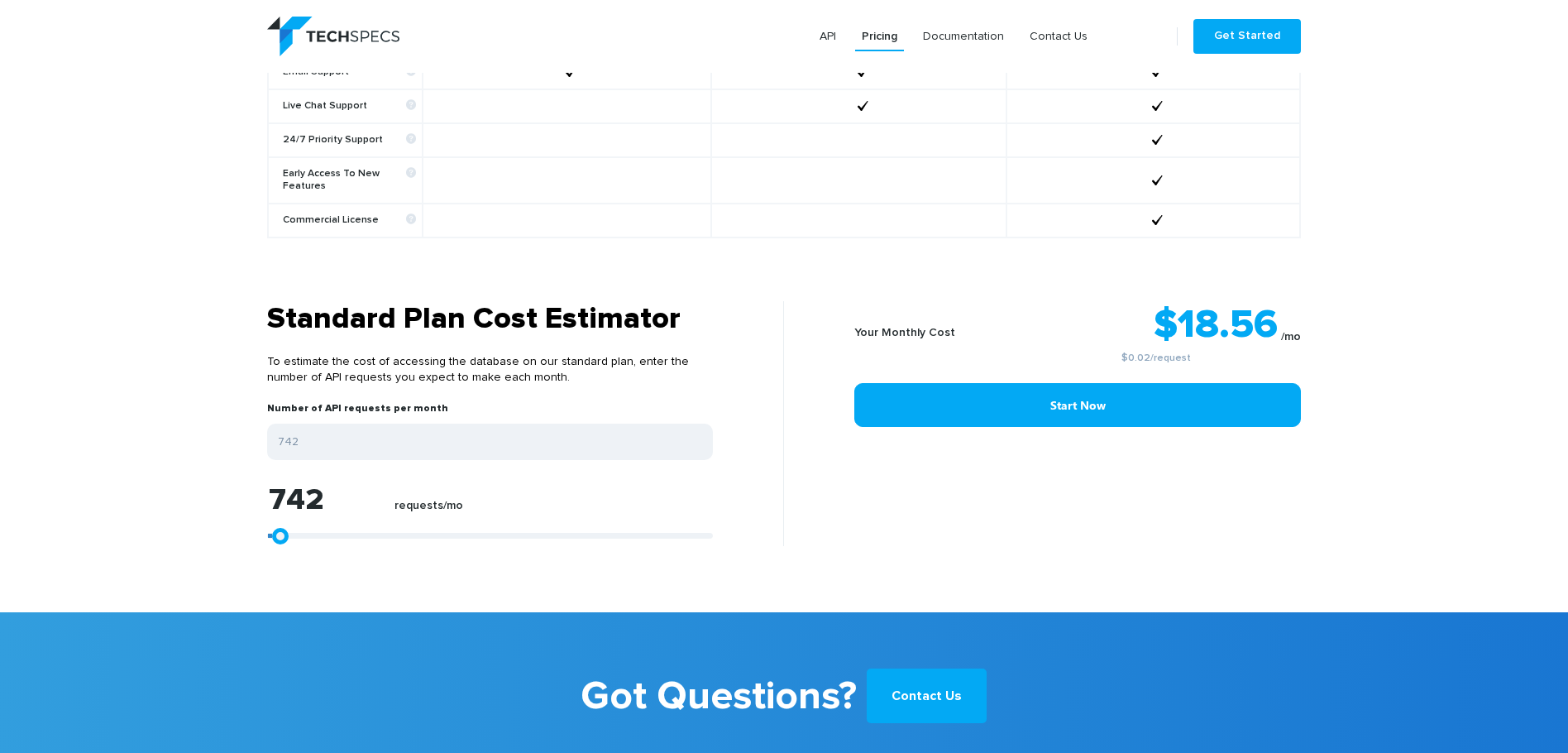
type input "557"
type input "371"
type input "186"
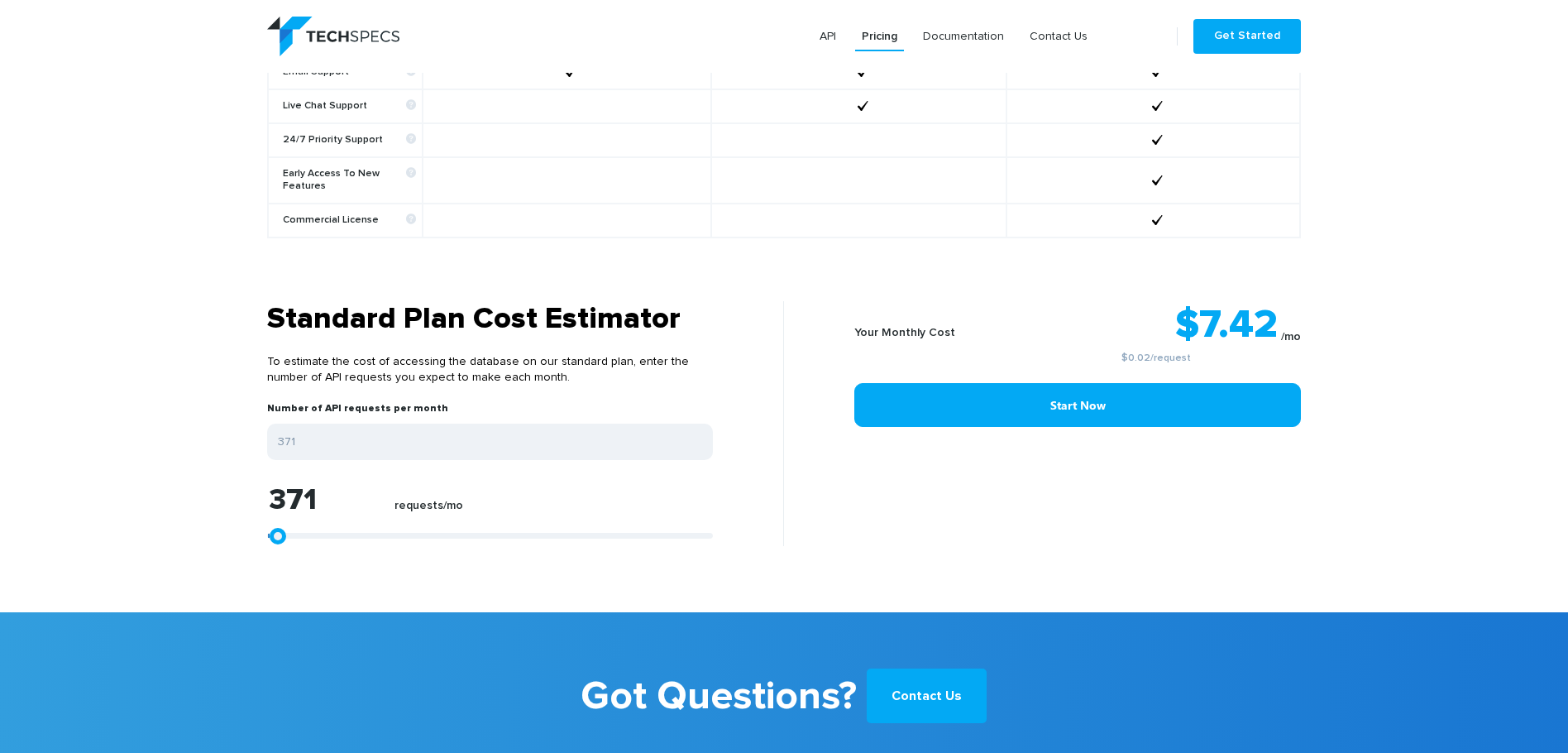
type input "186"
type input "0"
type input "186"
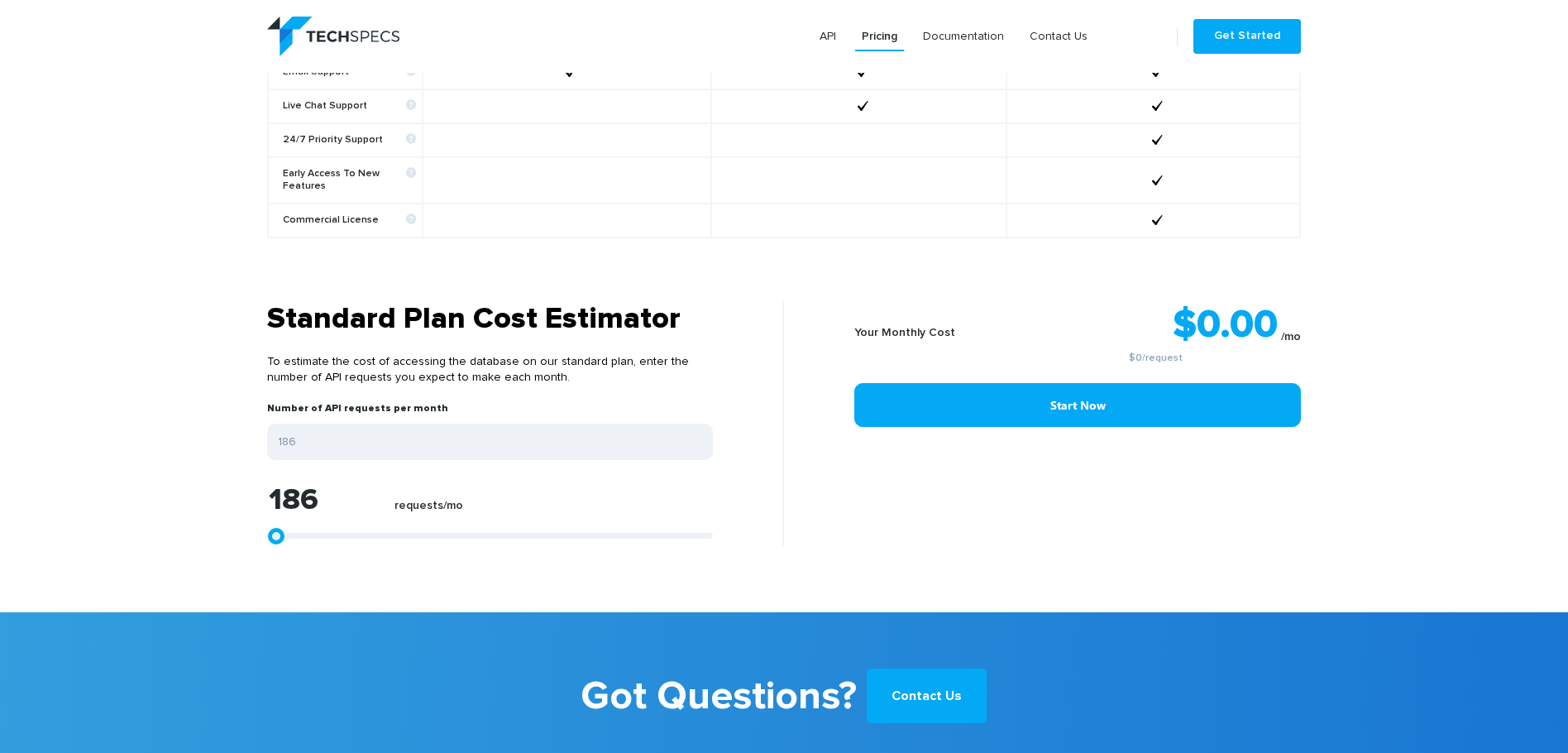
type input "371"
type input "186"
type input "0"
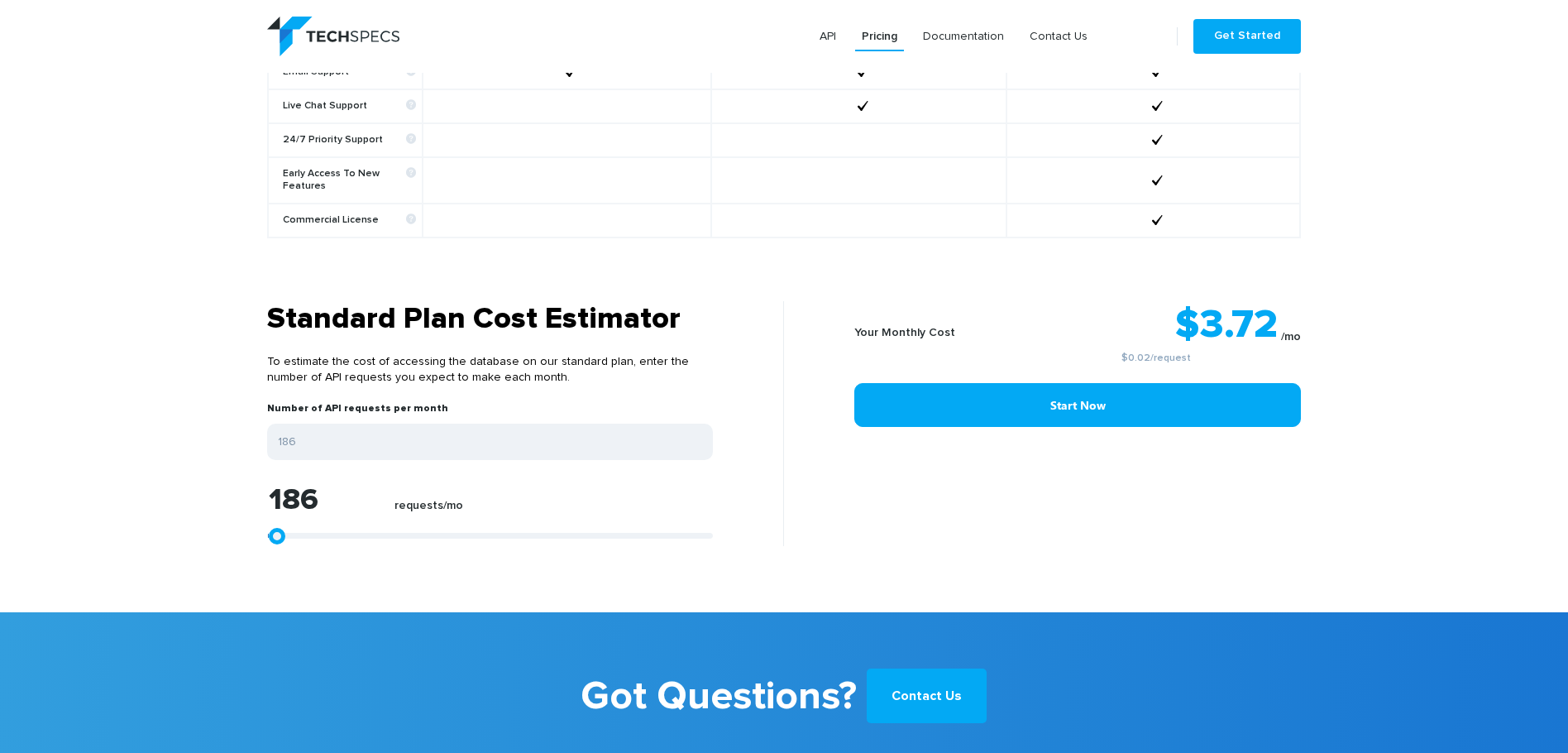
type input "0"
click at [269, 528] on link at bounding box center [277, 537] width 17 height 17
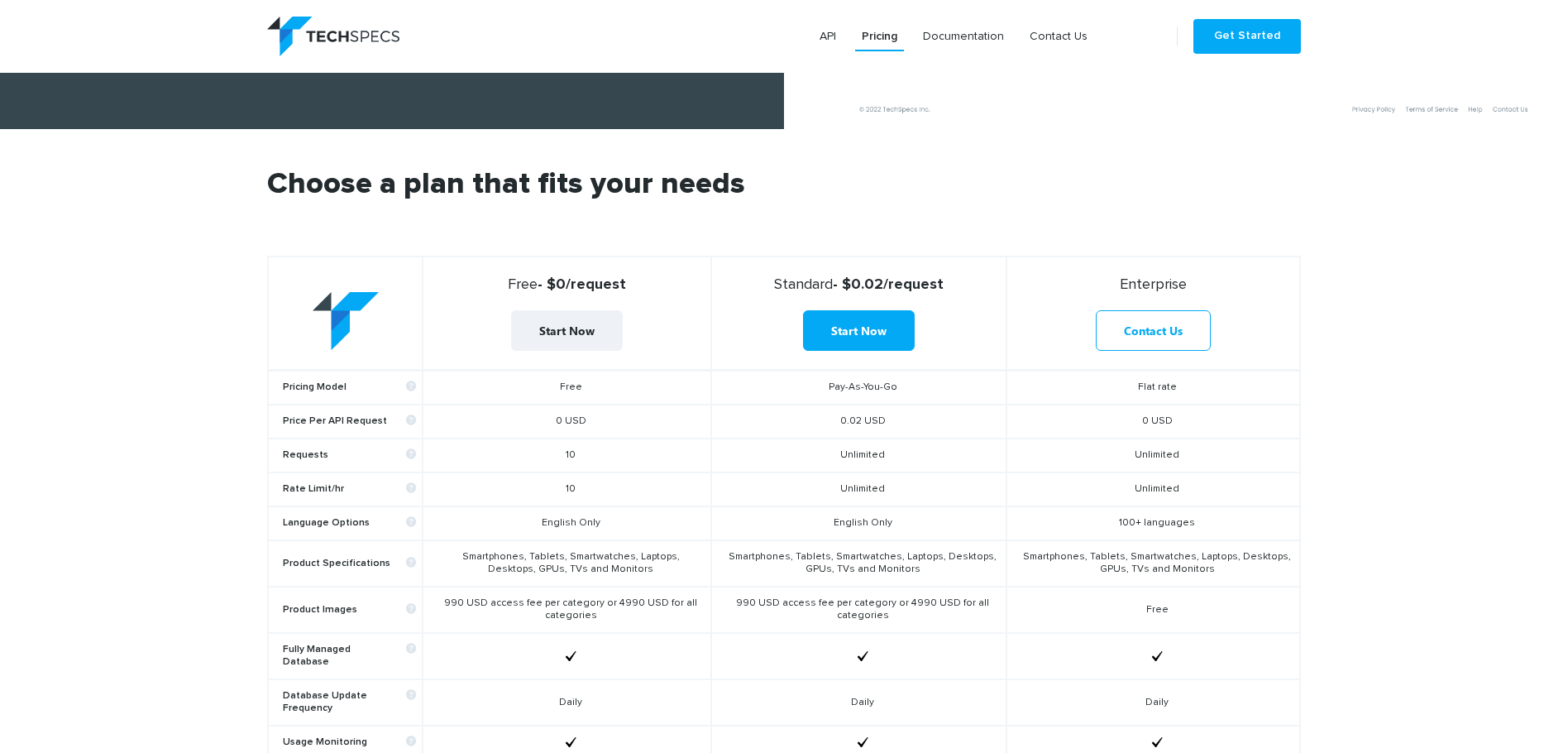
scroll to position [0, 0]
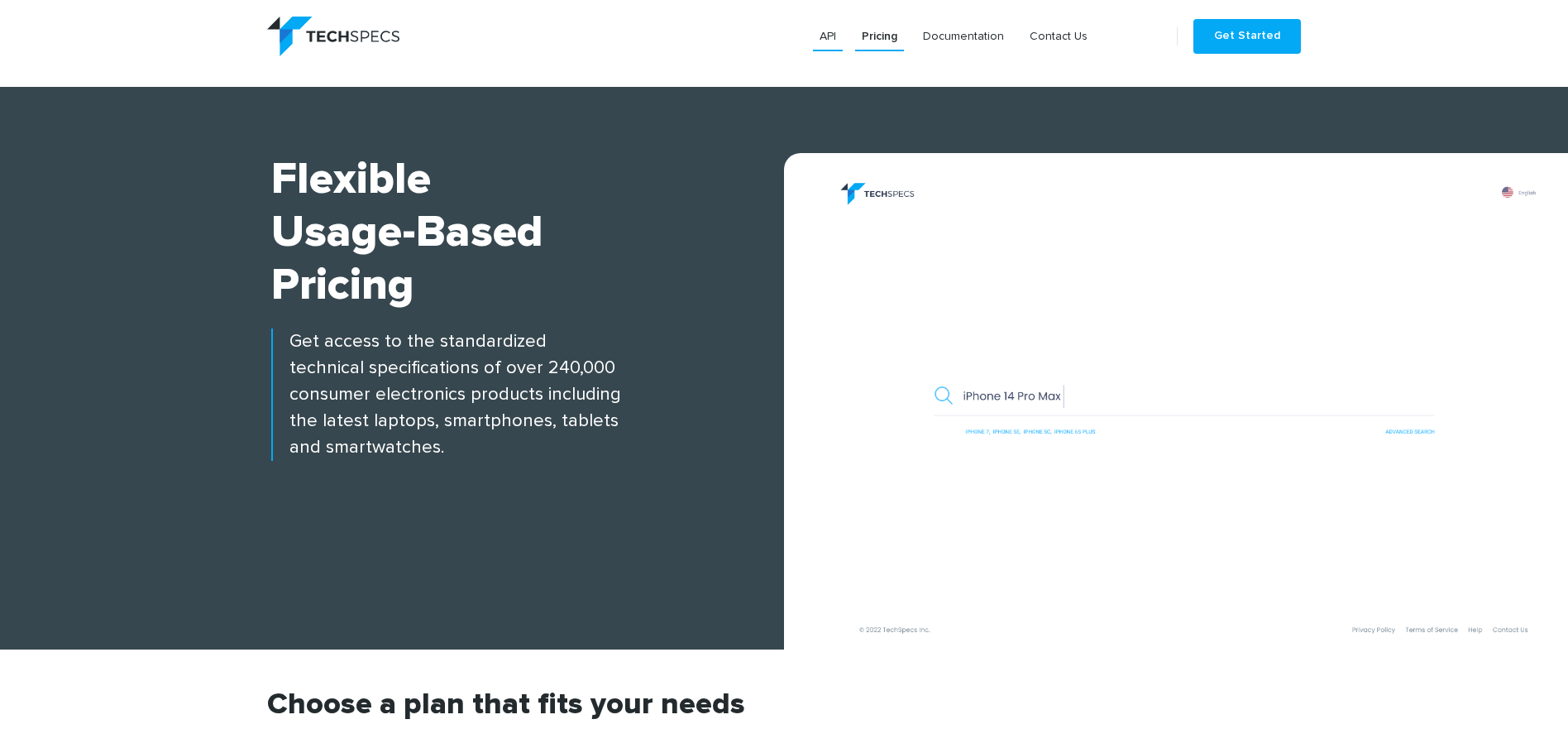
click at [833, 33] on link "API" at bounding box center [828, 37] width 30 height 30
